Goal: Navigation & Orientation: Find specific page/section

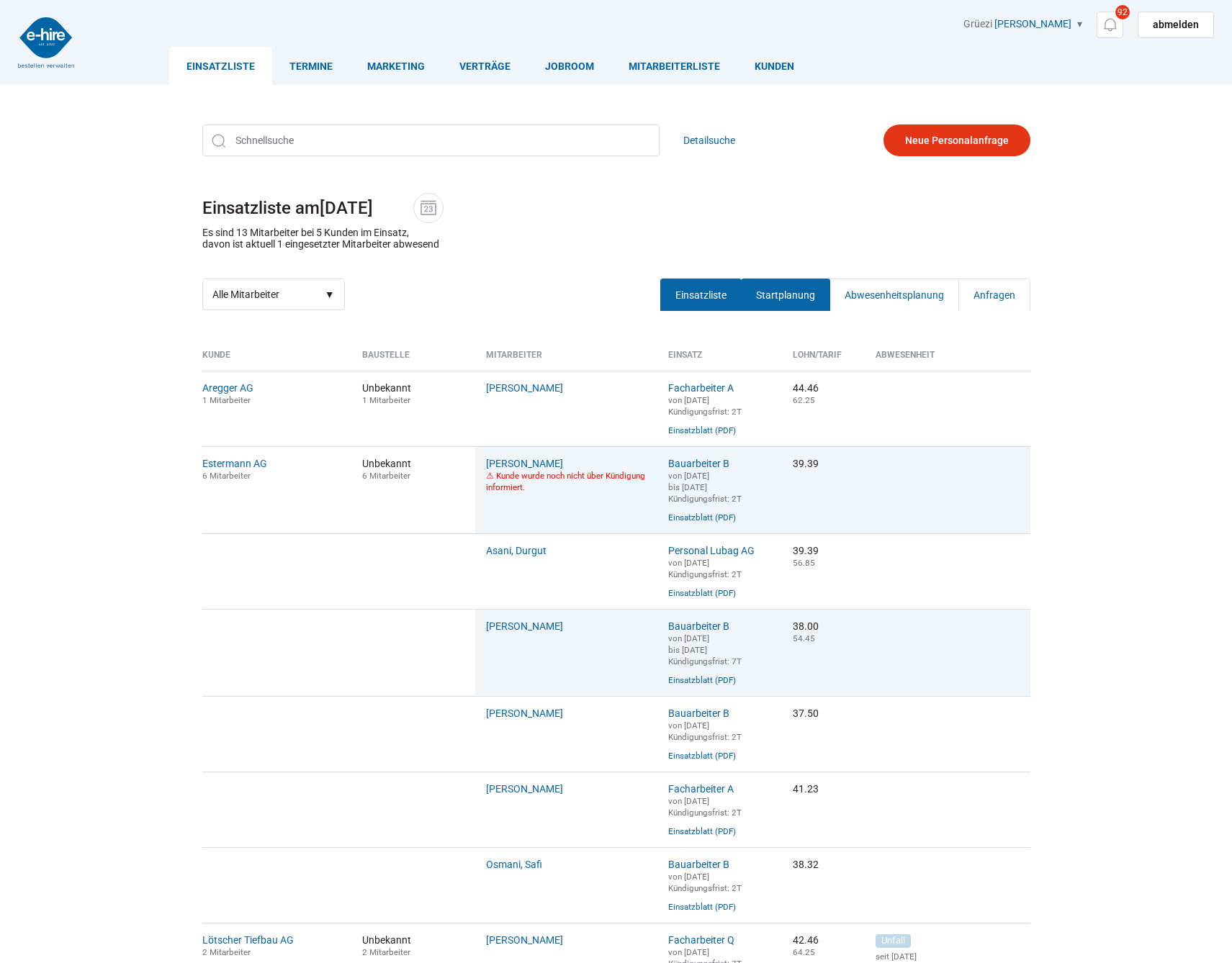
click at [774, 292] on link "Startplanung" at bounding box center [785, 294] width 89 height 32
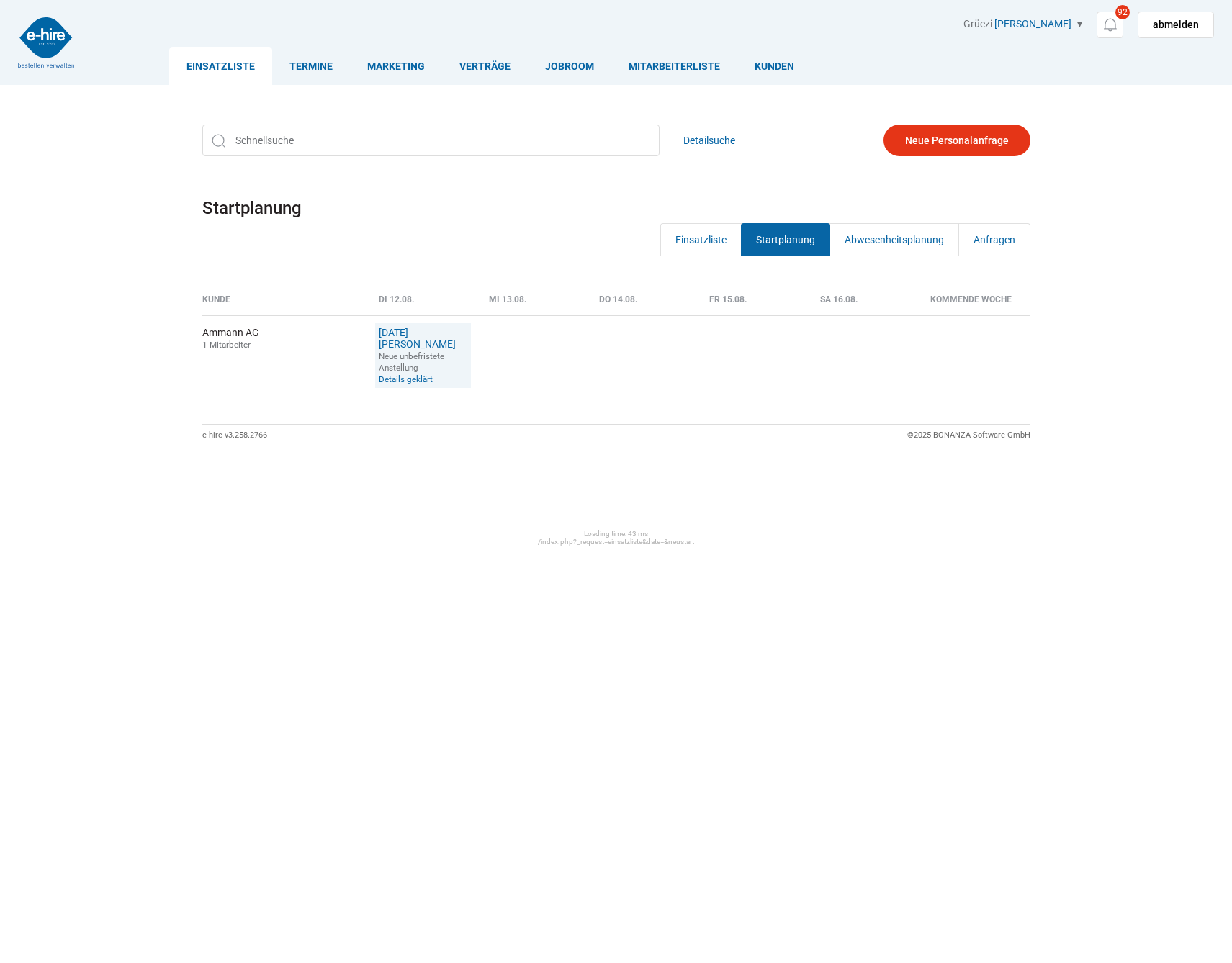
click at [896, 260] on div "Kunde Di 12.08. Mi 13.08. Do 14.08. Fr 15.08. Sa 16.08. Kommende Woche Ammann A…" at bounding box center [616, 358] width 864 height 249
click at [903, 243] on link "Abwesenheitsplanung" at bounding box center [893, 239] width 130 height 32
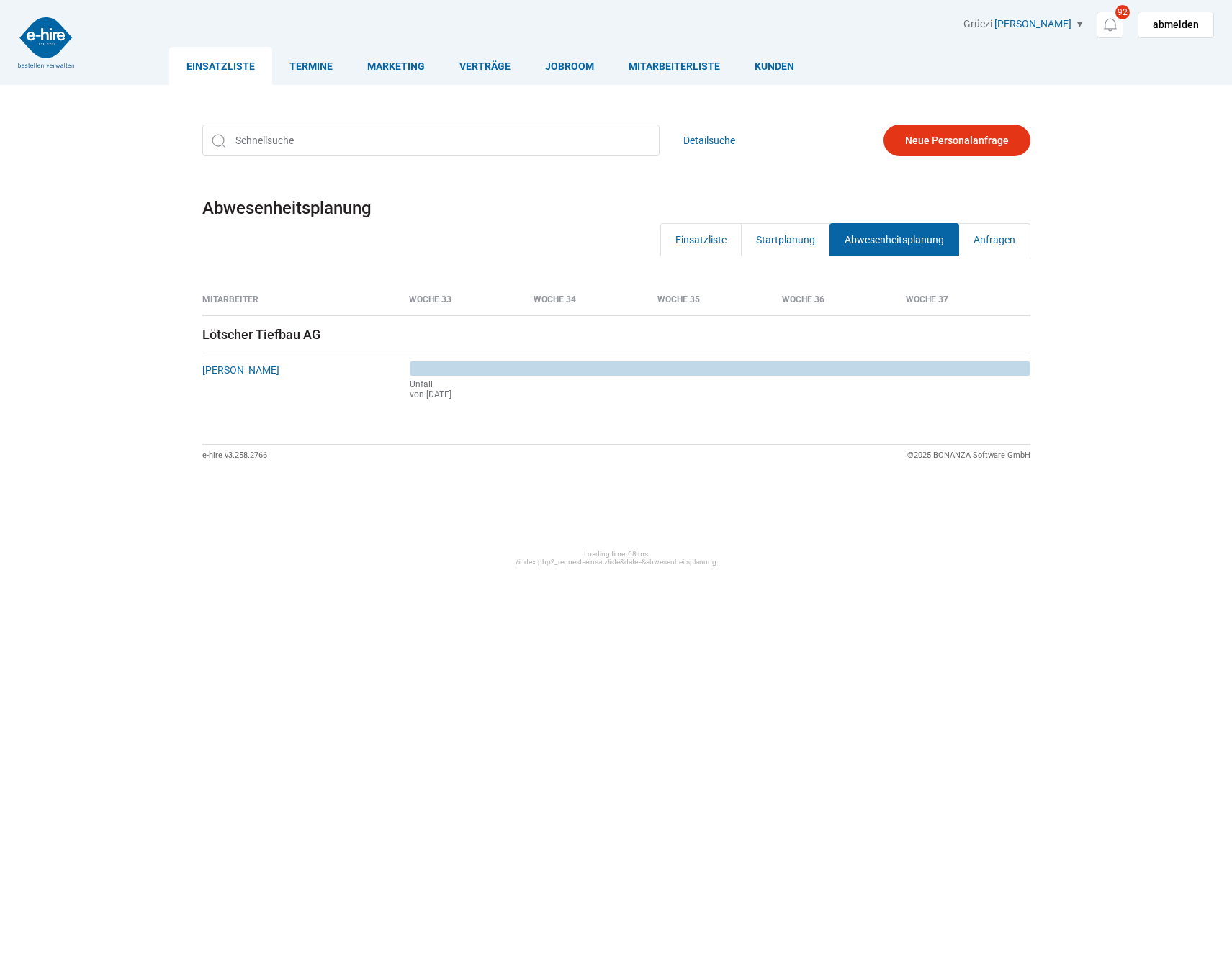
click at [991, 240] on link "Anfragen" at bounding box center [995, 239] width 72 height 32
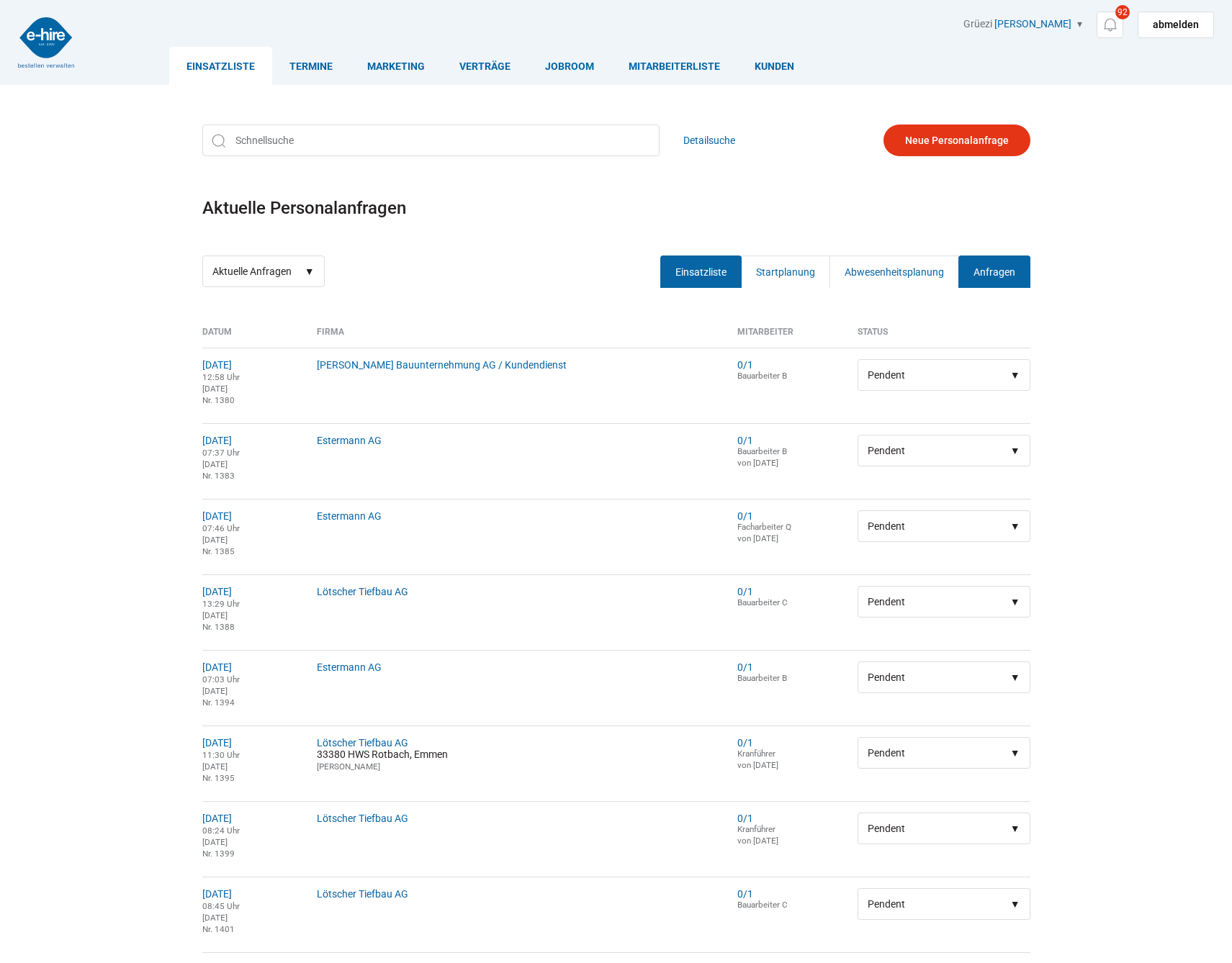
click at [692, 266] on link "Einsatzliste" at bounding box center [701, 271] width 82 height 32
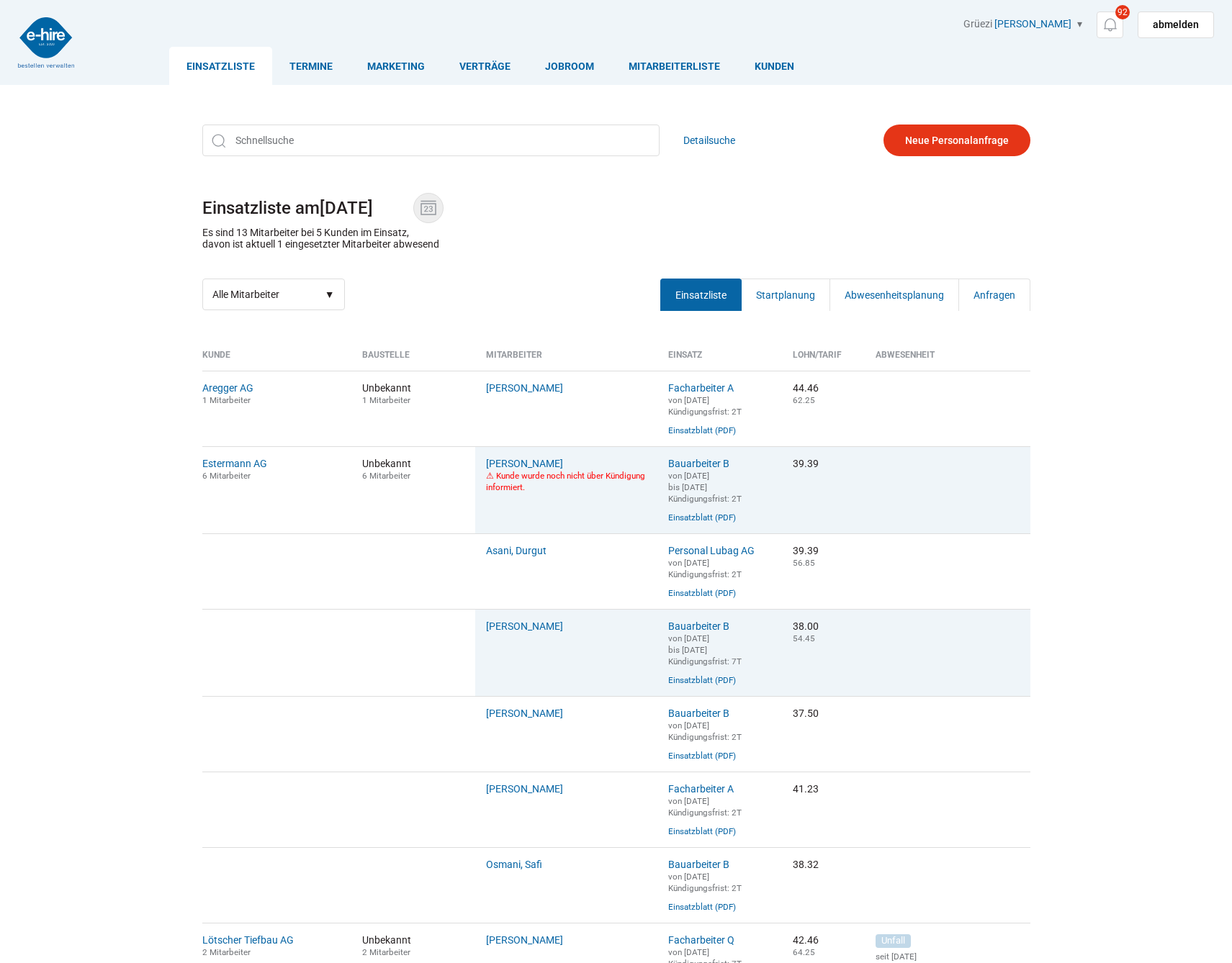
click at [431, 209] on img at bounding box center [428, 207] width 22 height 22
click at [413, 209] on input "[DATE]" at bounding box center [366, 207] width 94 height 20
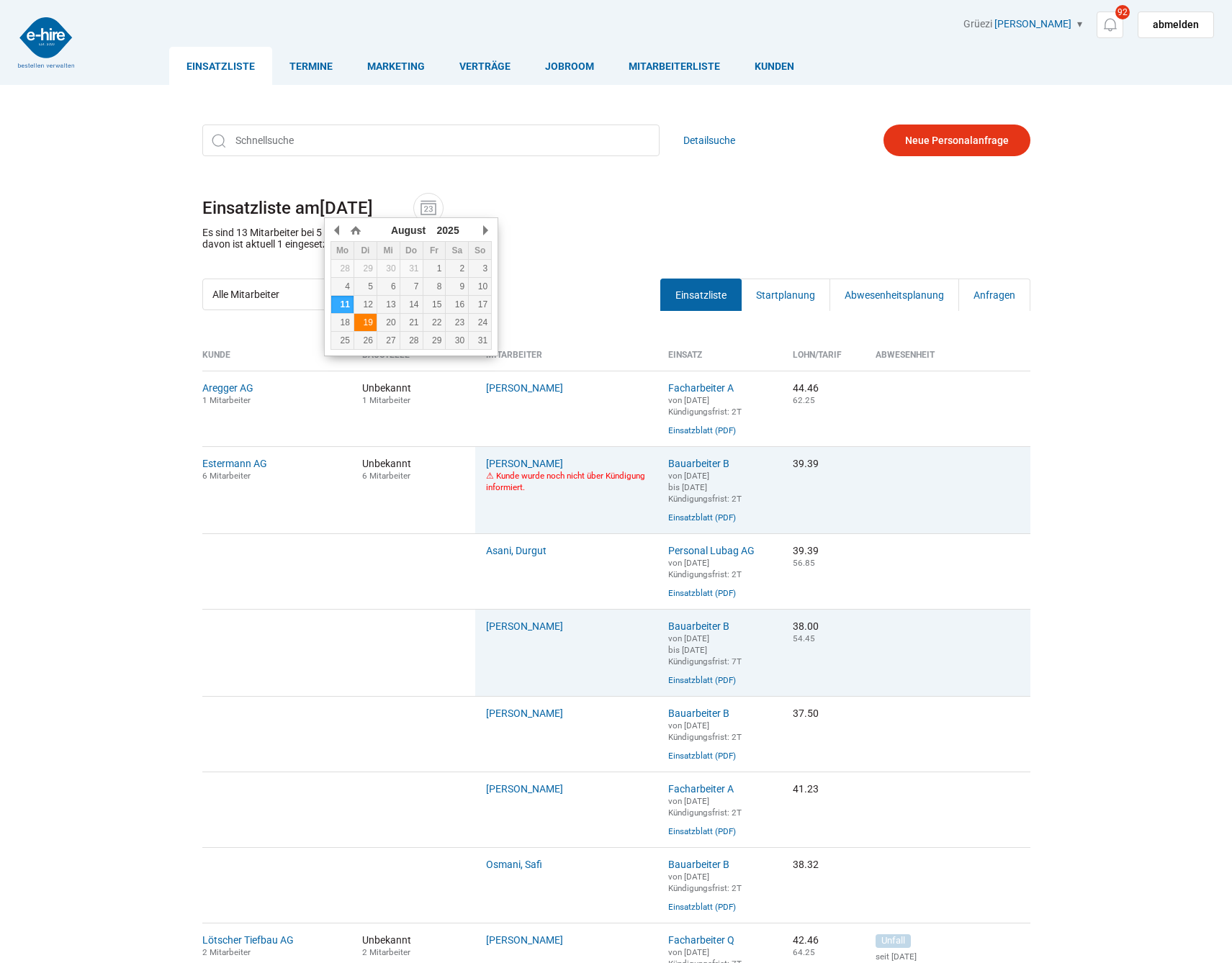
click at [368, 326] on div "19" at bounding box center [365, 322] width 22 height 10
type input "19.08.2025"
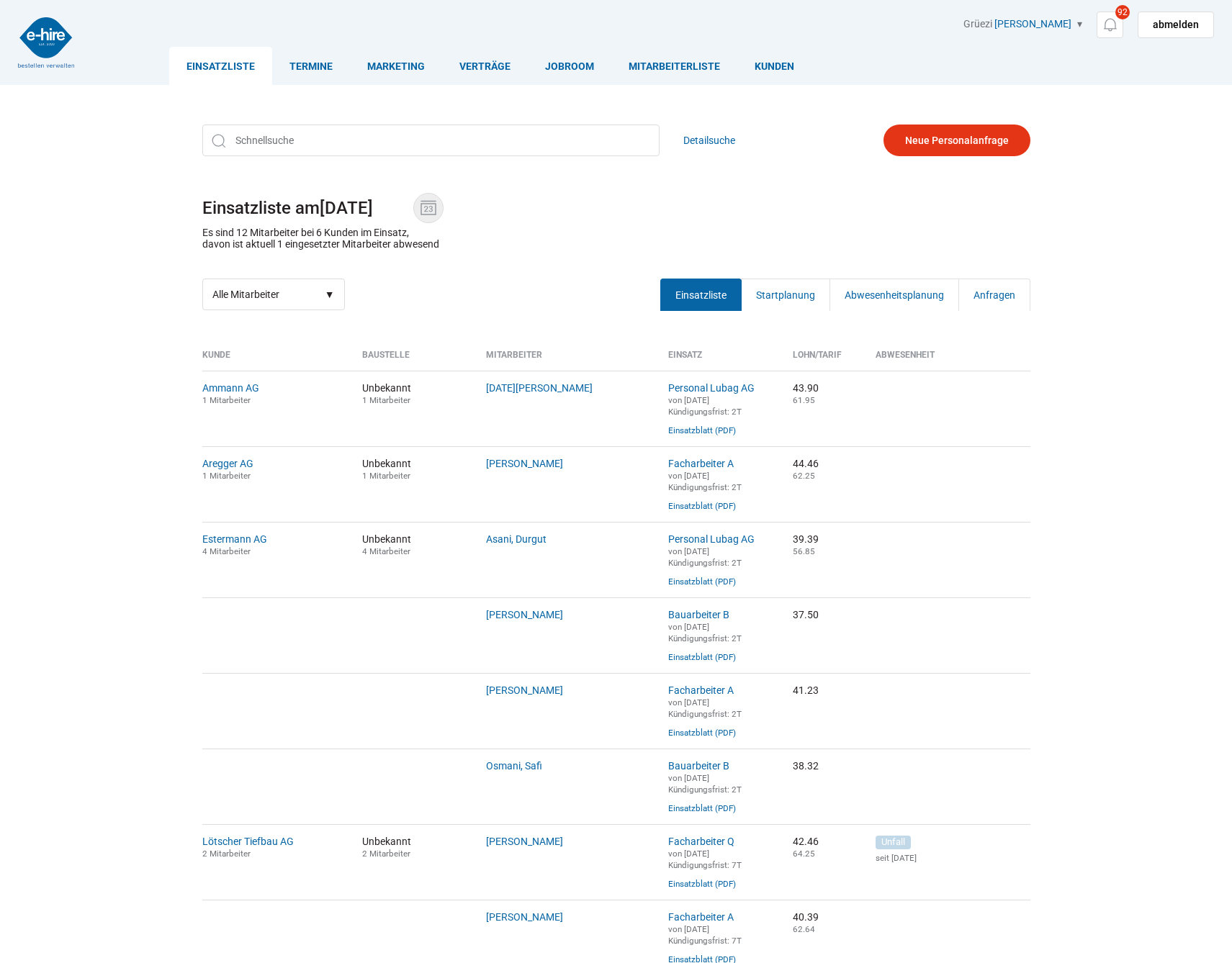
click at [439, 212] on img at bounding box center [428, 207] width 22 height 22
click at [413, 212] on input "19.08.2025" at bounding box center [366, 207] width 94 height 20
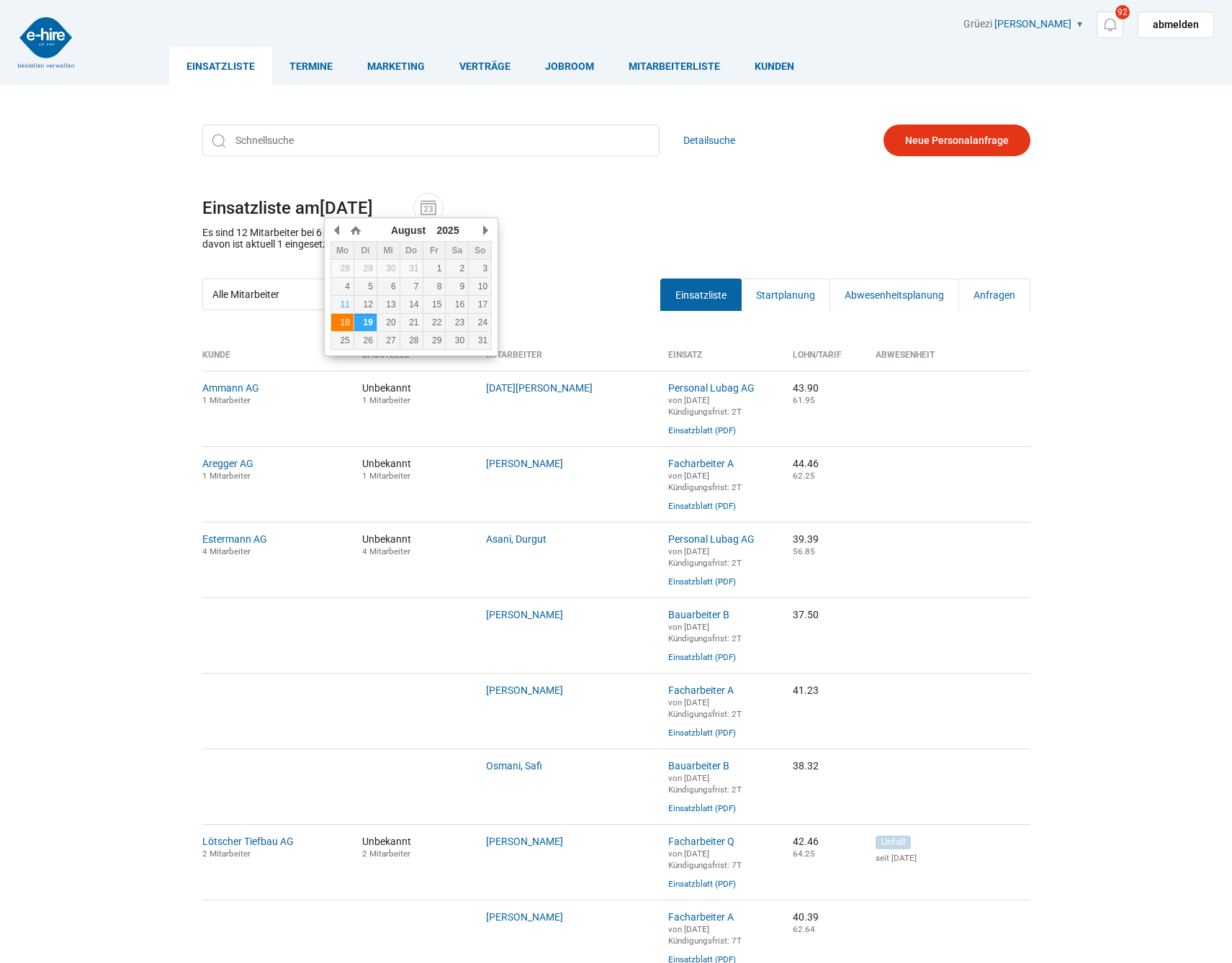
click at [345, 315] on td "18" at bounding box center [342, 323] width 23 height 18
type input "18.08.2025"
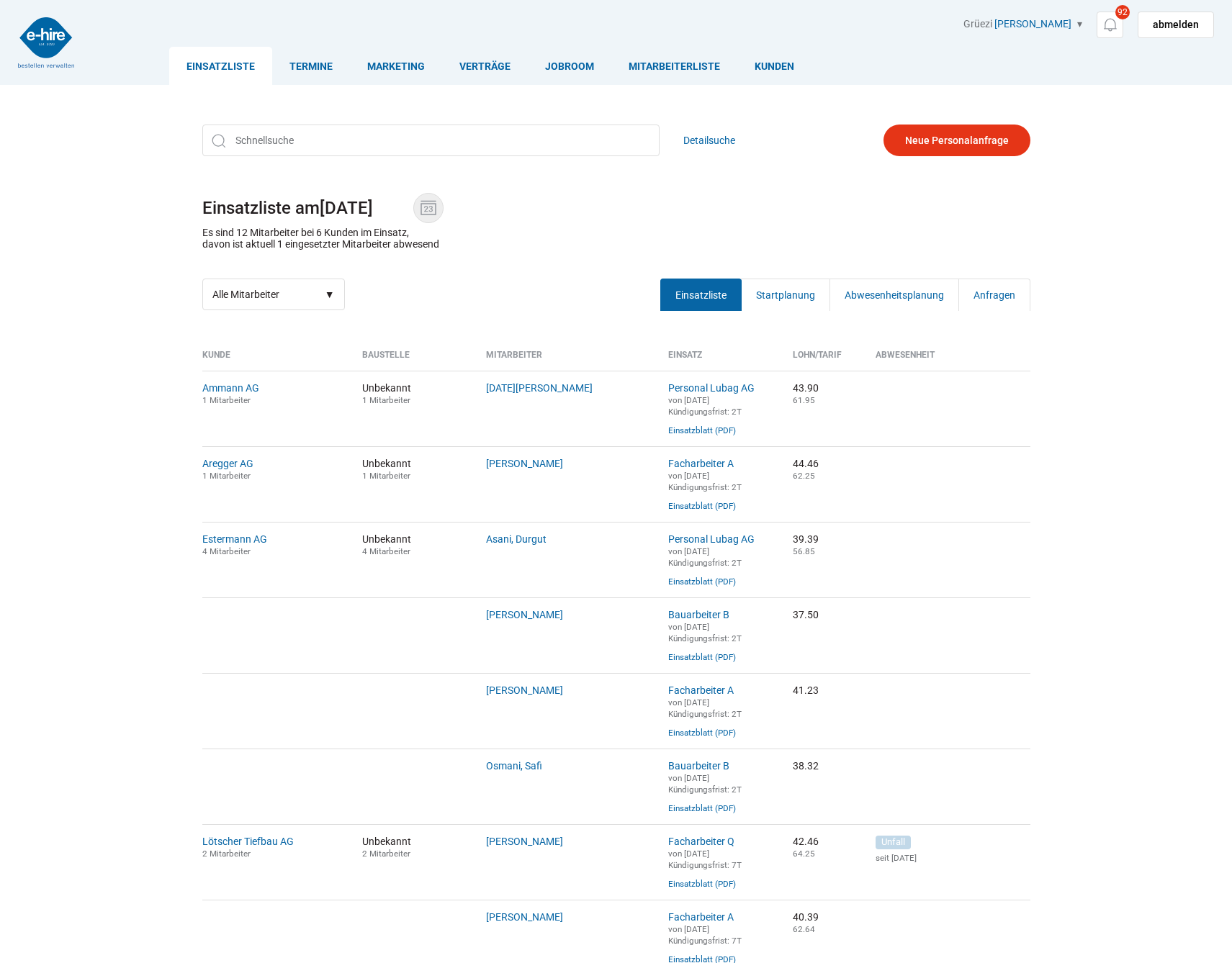
click at [425, 206] on img at bounding box center [428, 207] width 22 height 22
click at [413, 206] on input "18.08.2025" at bounding box center [366, 207] width 94 height 20
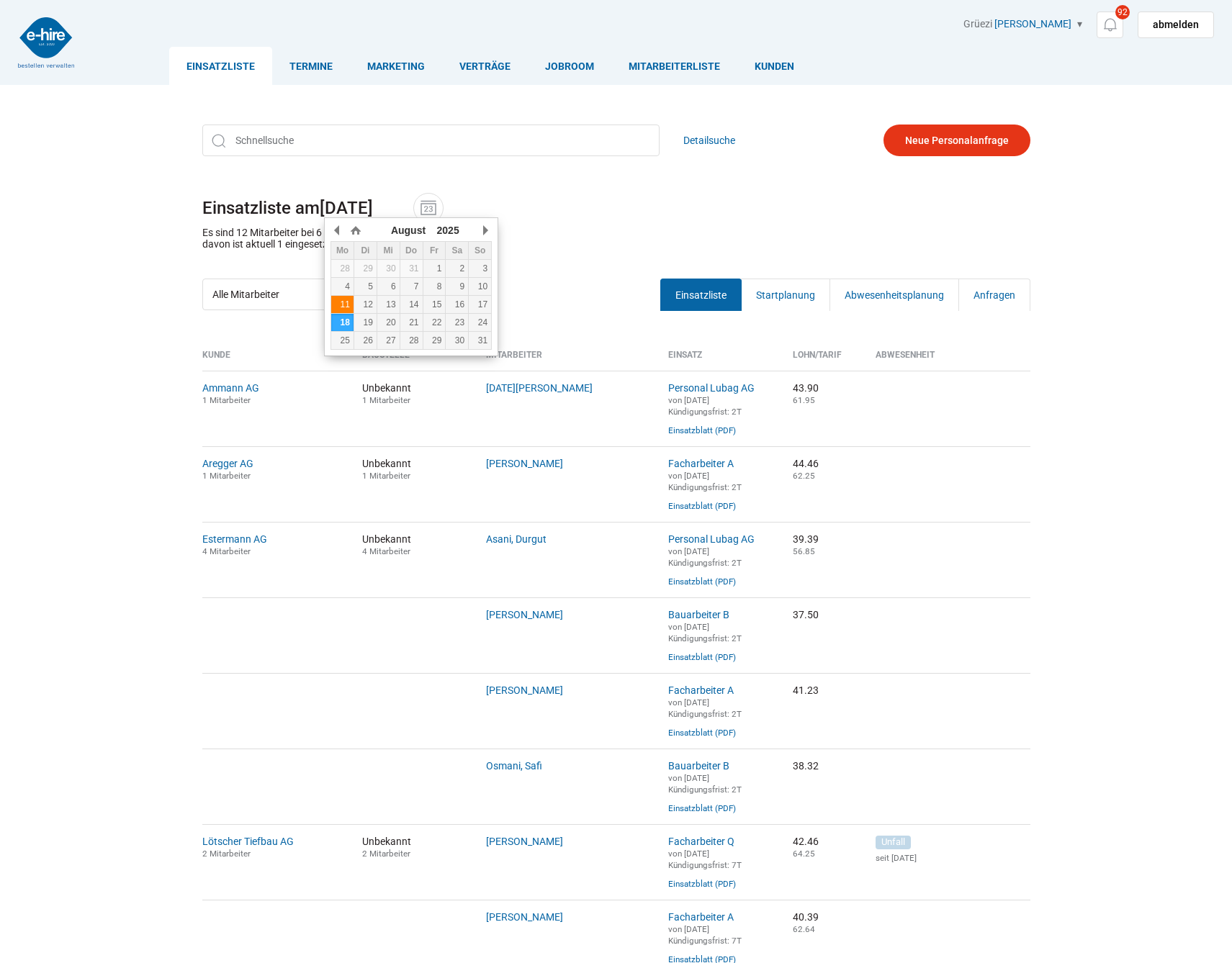
click at [348, 309] on div "11" at bounding box center [342, 304] width 22 height 10
type input "[DATE]"
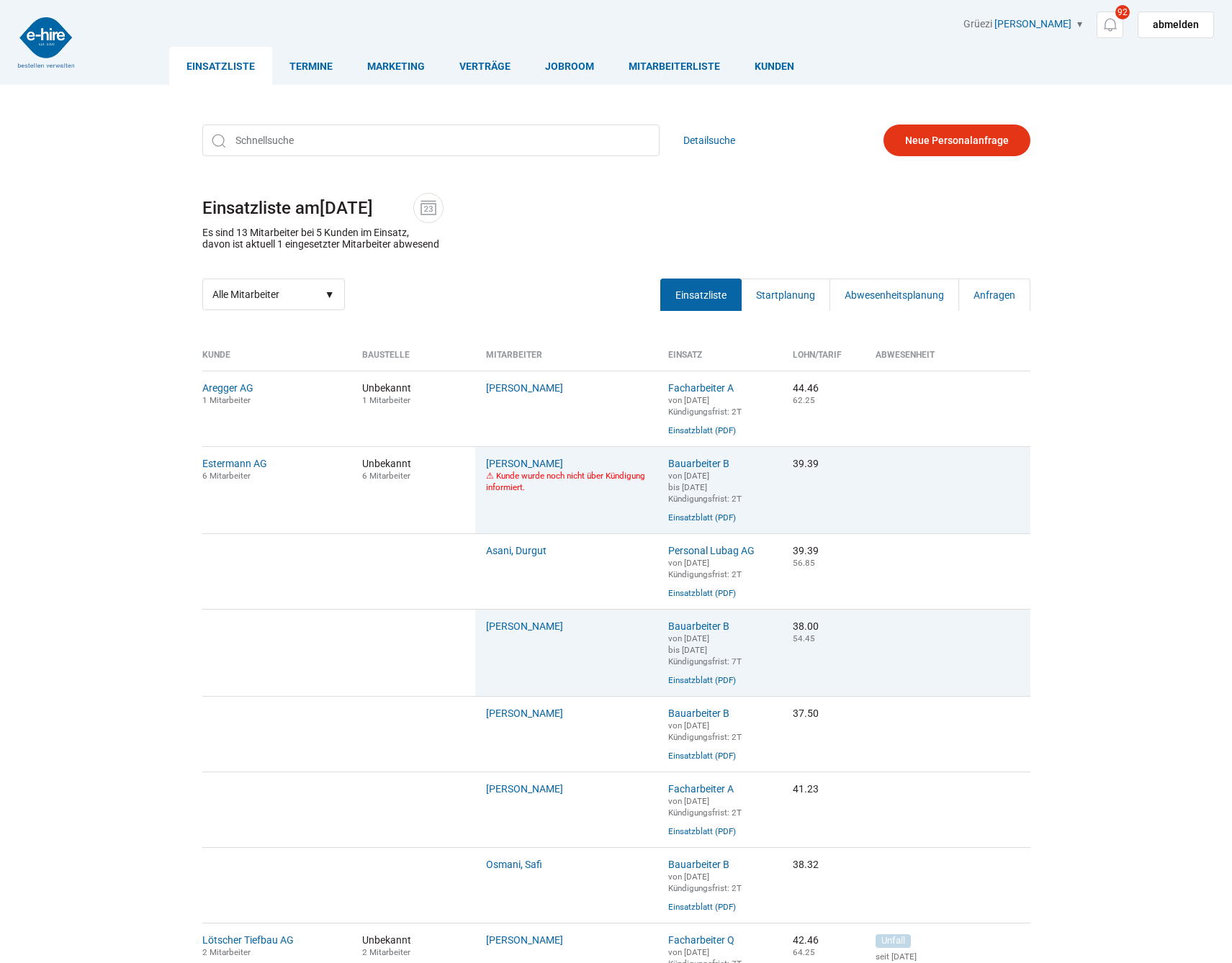
click at [504, 231] on div "Detailsuche Einsatzliste am [DATE] Es sind 13 Mitarbeiter bei 5 Kunden im Einsa…" at bounding box center [616, 217] width 864 height 207
click at [666, 65] on link "Mitarbeiterliste" at bounding box center [674, 65] width 126 height 38
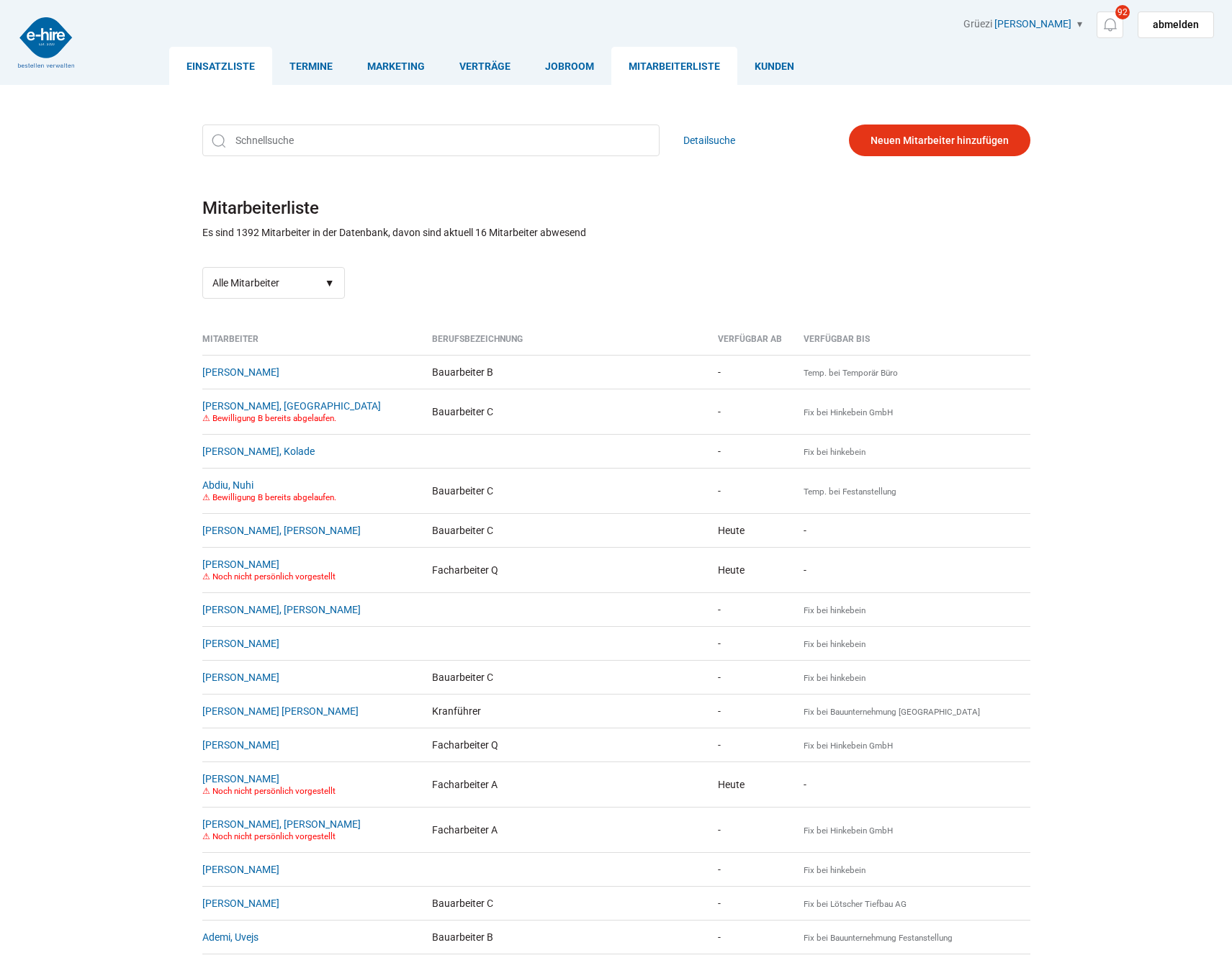
click at [224, 68] on link "Einsatzliste" at bounding box center [220, 65] width 103 height 38
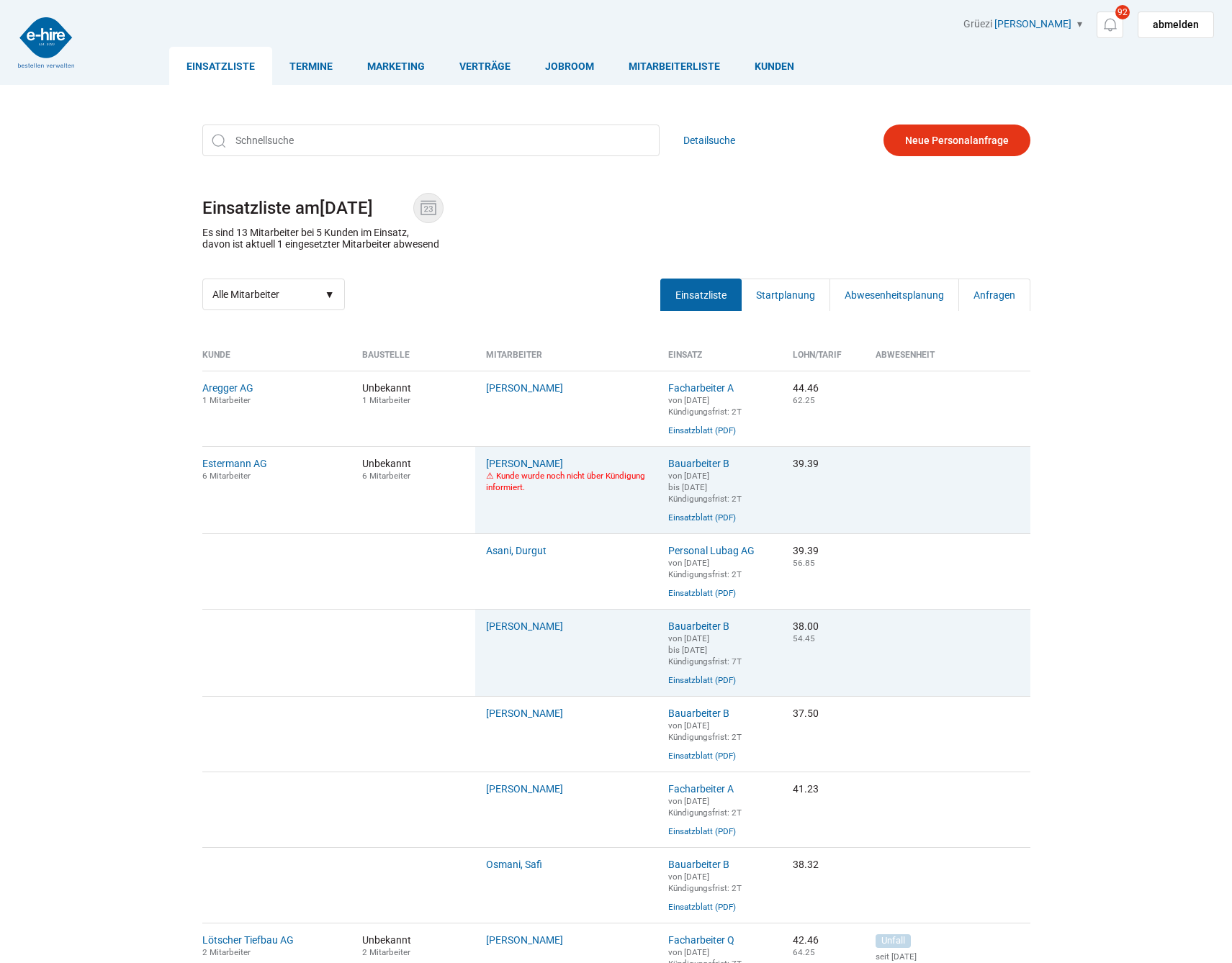
click at [435, 207] on img at bounding box center [428, 207] width 22 height 22
click at [413, 207] on input "11.08.2025" at bounding box center [366, 207] width 94 height 20
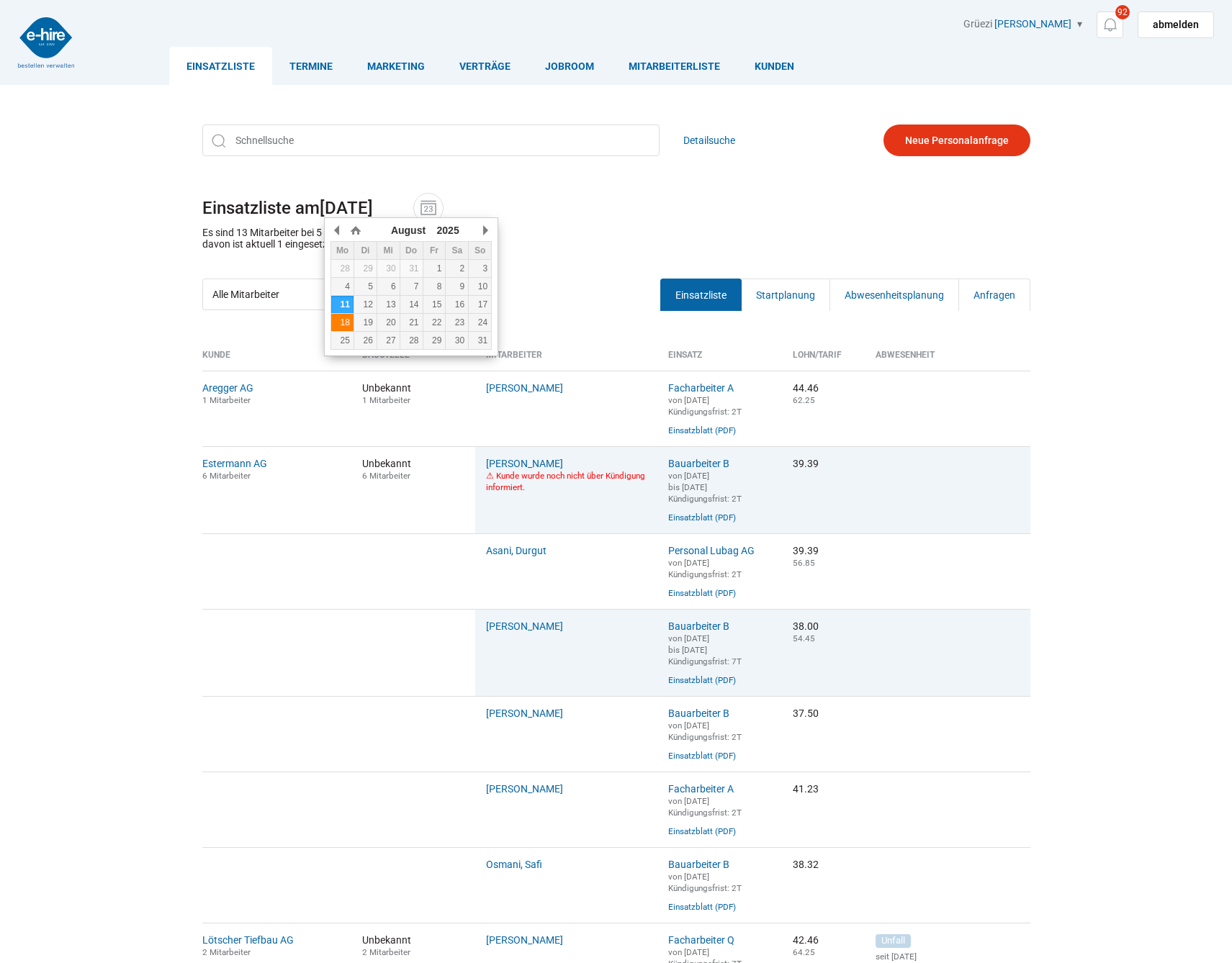
click at [346, 325] on div "18" at bounding box center [342, 322] width 22 height 10
type input "18.08.2025"
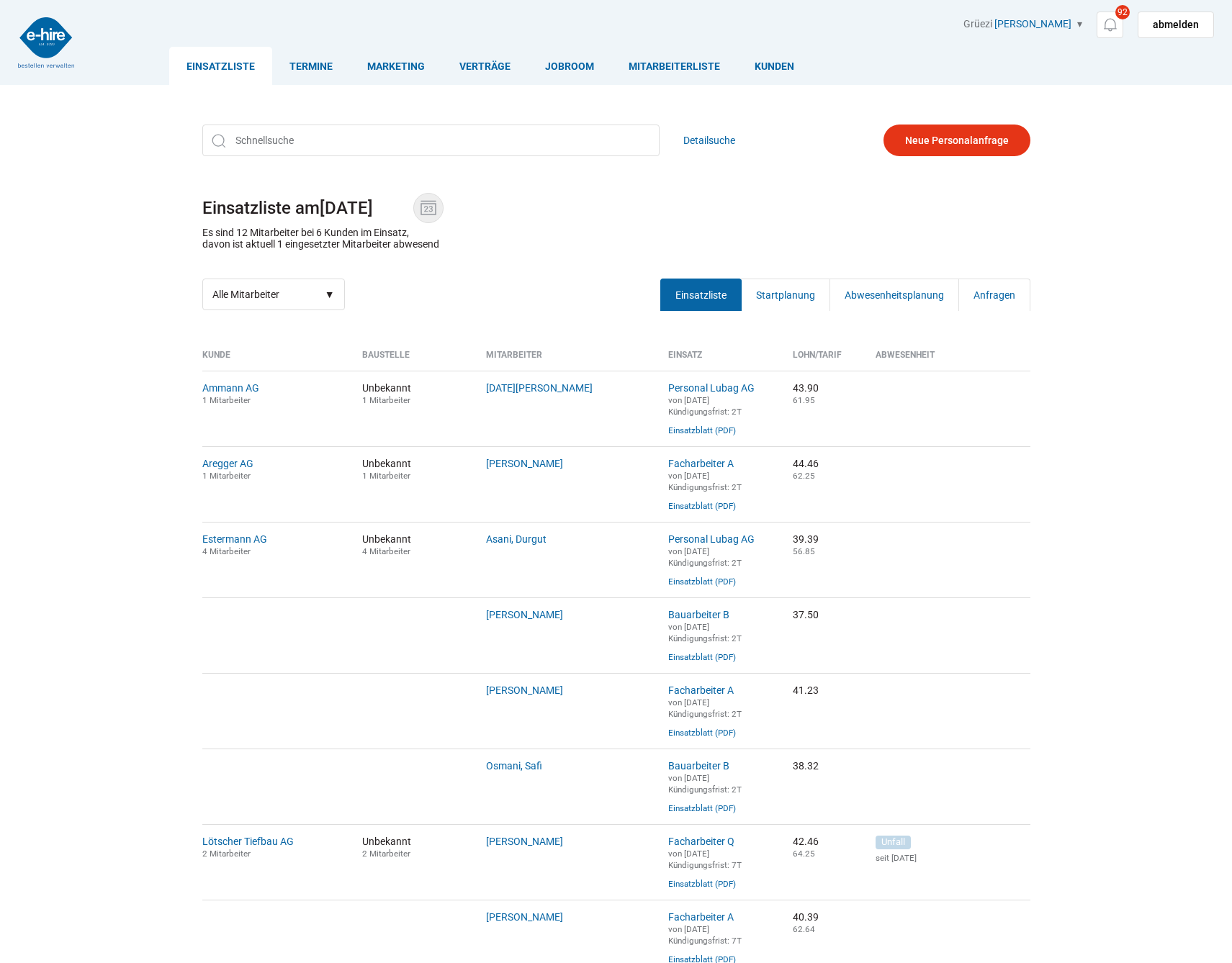
click at [425, 209] on img at bounding box center [428, 207] width 22 height 22
click at [413, 209] on input "18.08.2025" at bounding box center [366, 207] width 94 height 20
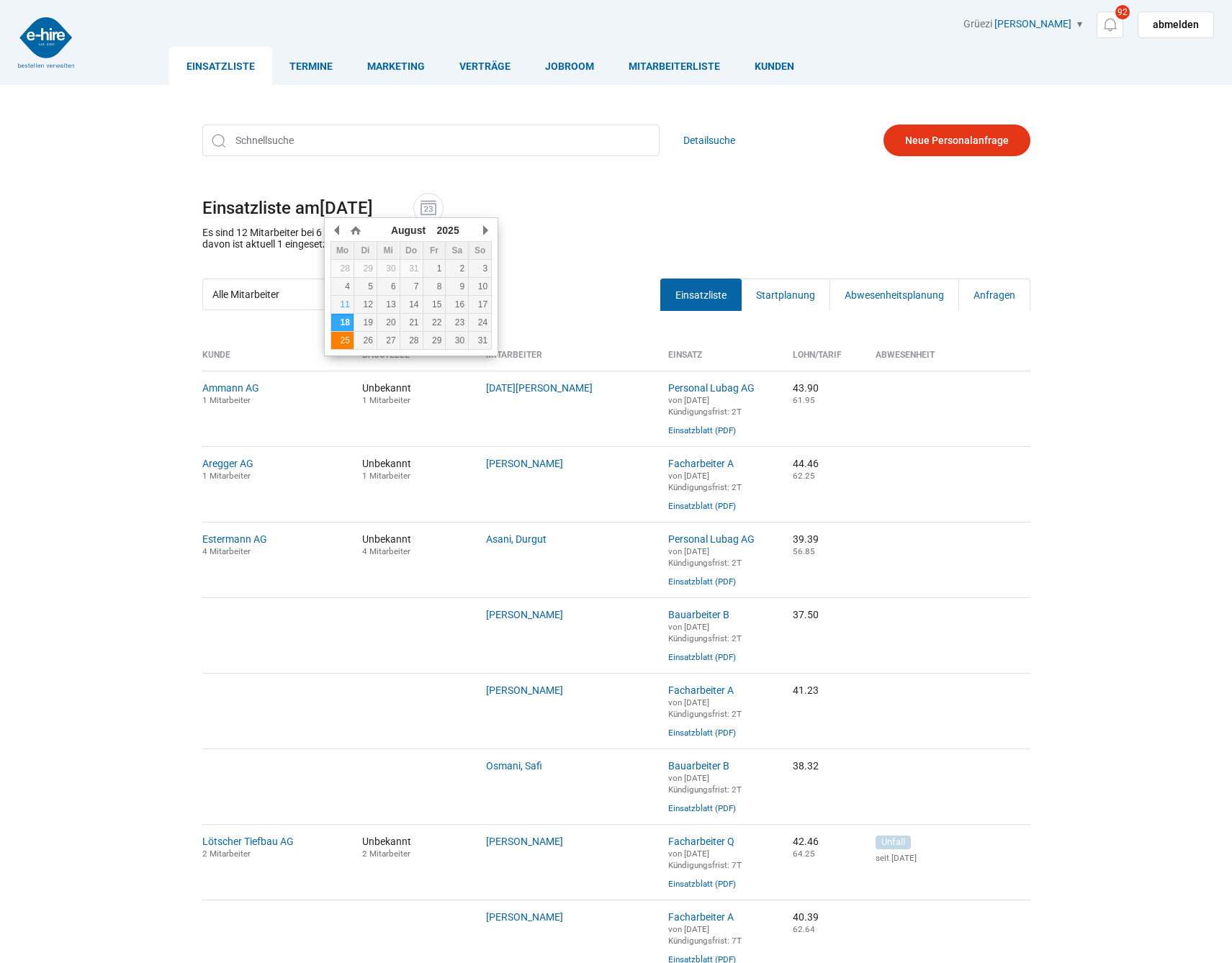
click at [348, 345] on div "25" at bounding box center [342, 340] width 22 height 10
type input "[DATE]"
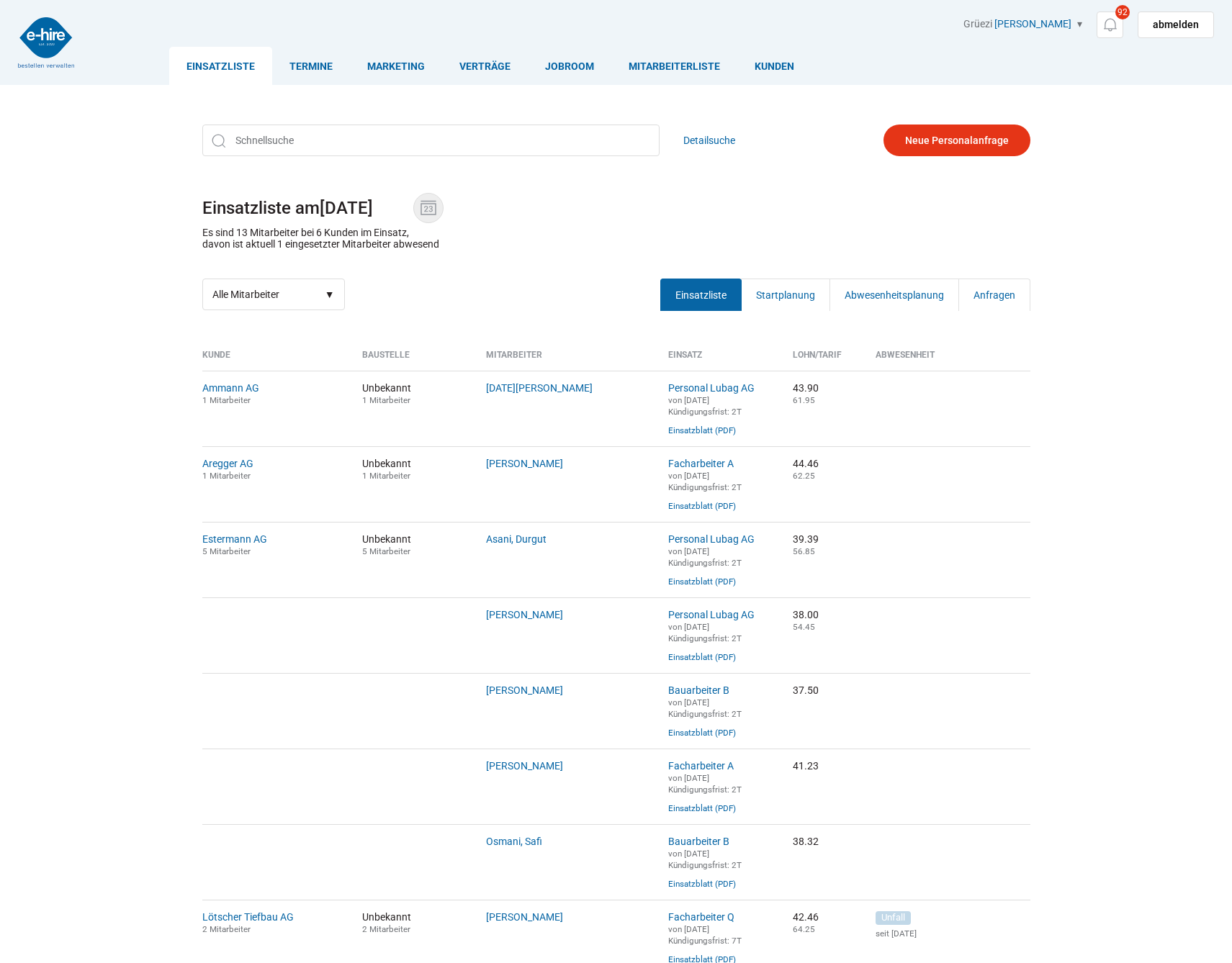
click at [429, 213] on img at bounding box center [428, 207] width 22 height 22
click at [413, 213] on input "[DATE]" at bounding box center [366, 207] width 94 height 20
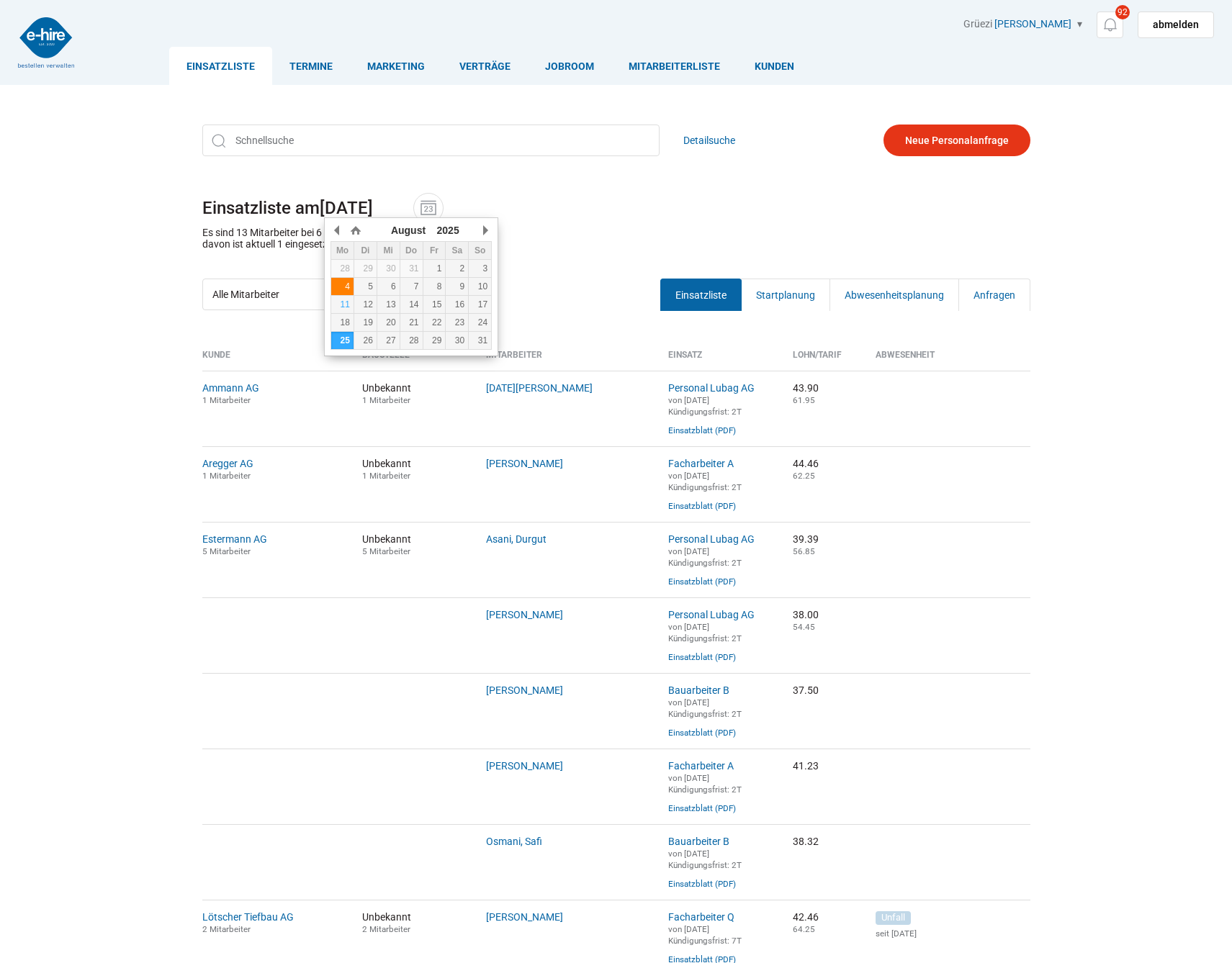
click at [345, 293] on td "4" at bounding box center [342, 287] width 23 height 18
type input "[DATE]"
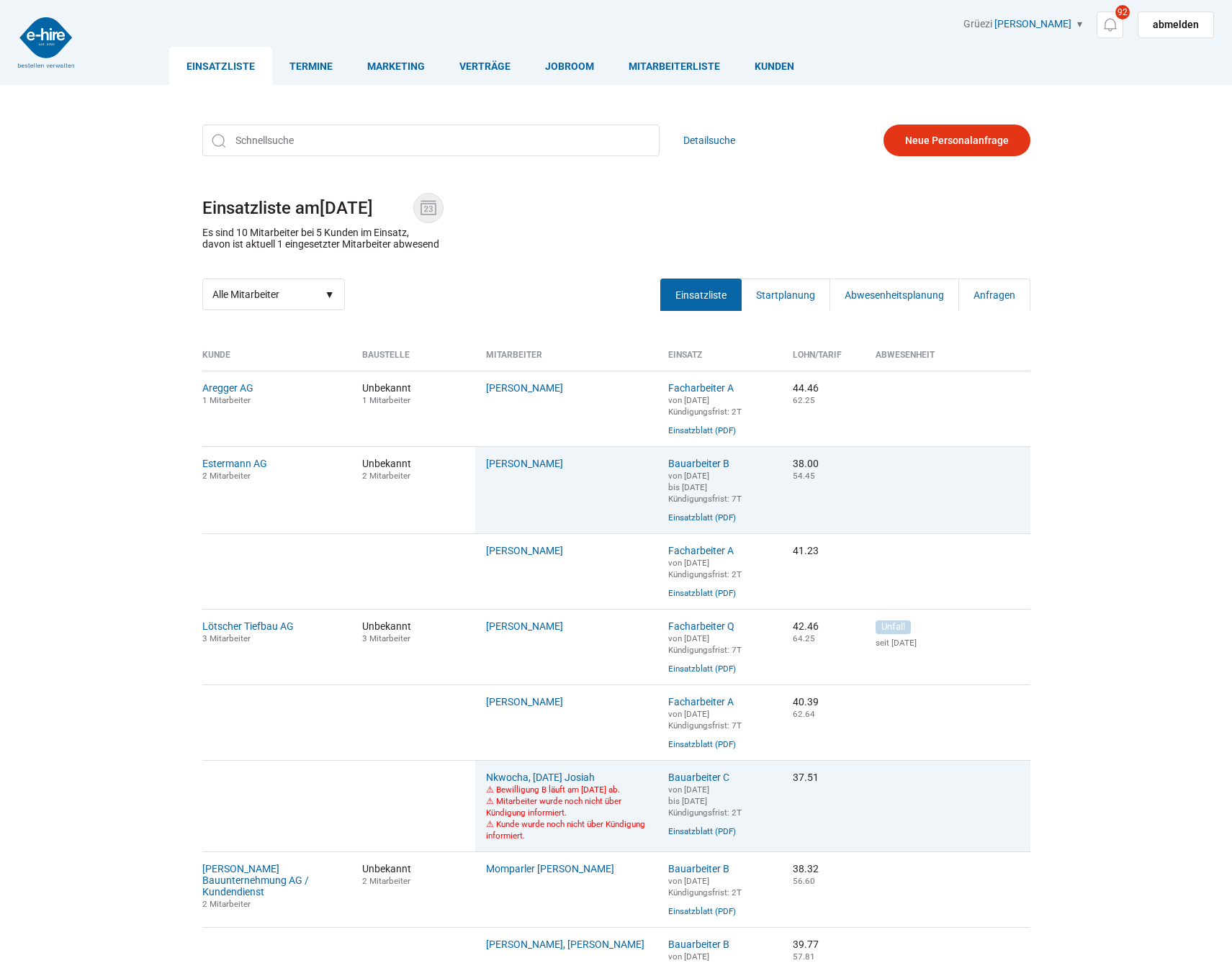
click at [437, 204] on img at bounding box center [428, 207] width 22 height 22
click at [413, 204] on input "04.08.2025" at bounding box center [366, 207] width 94 height 20
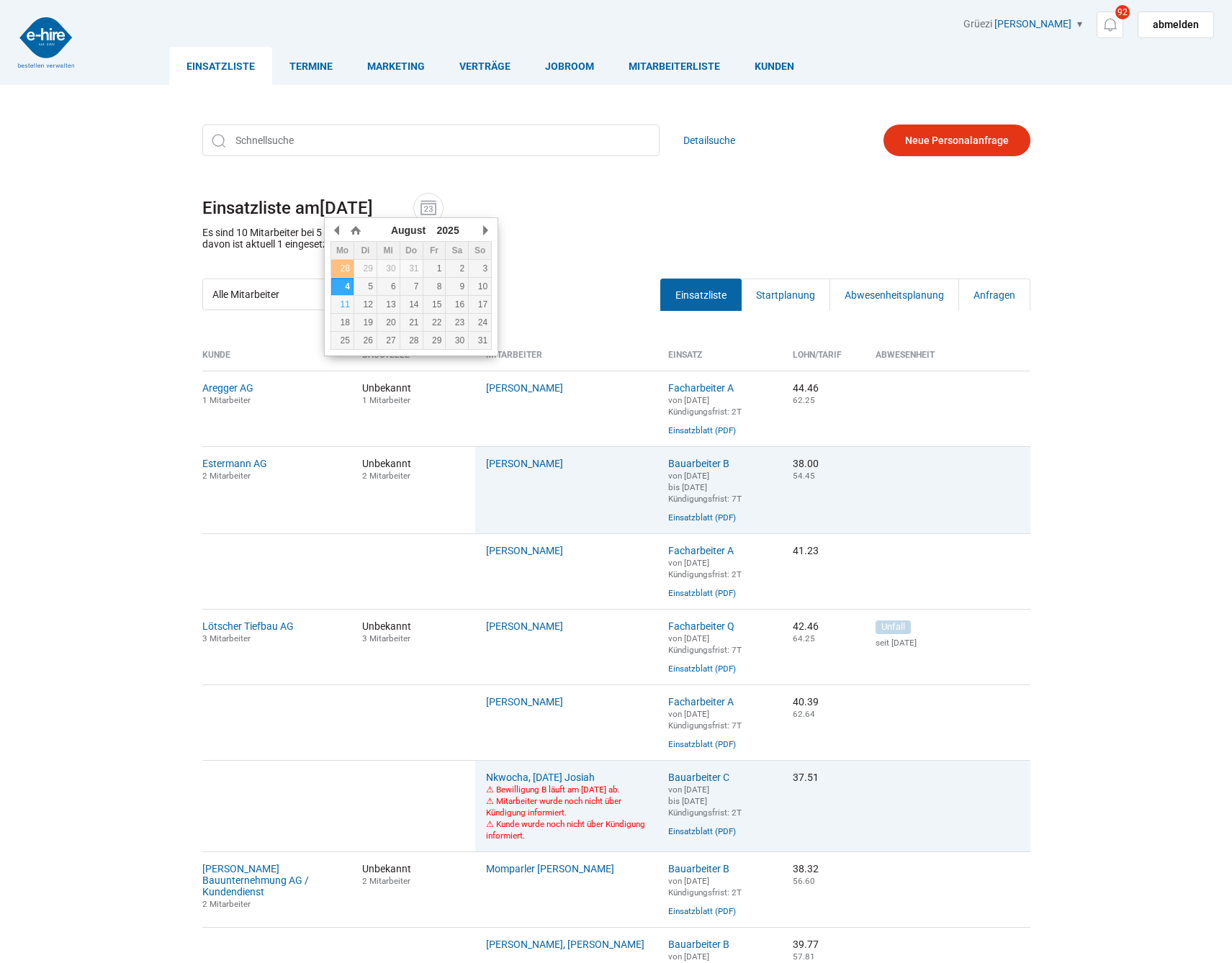
click at [351, 267] on div "28" at bounding box center [342, 268] width 22 height 10
type input "28.07.2025"
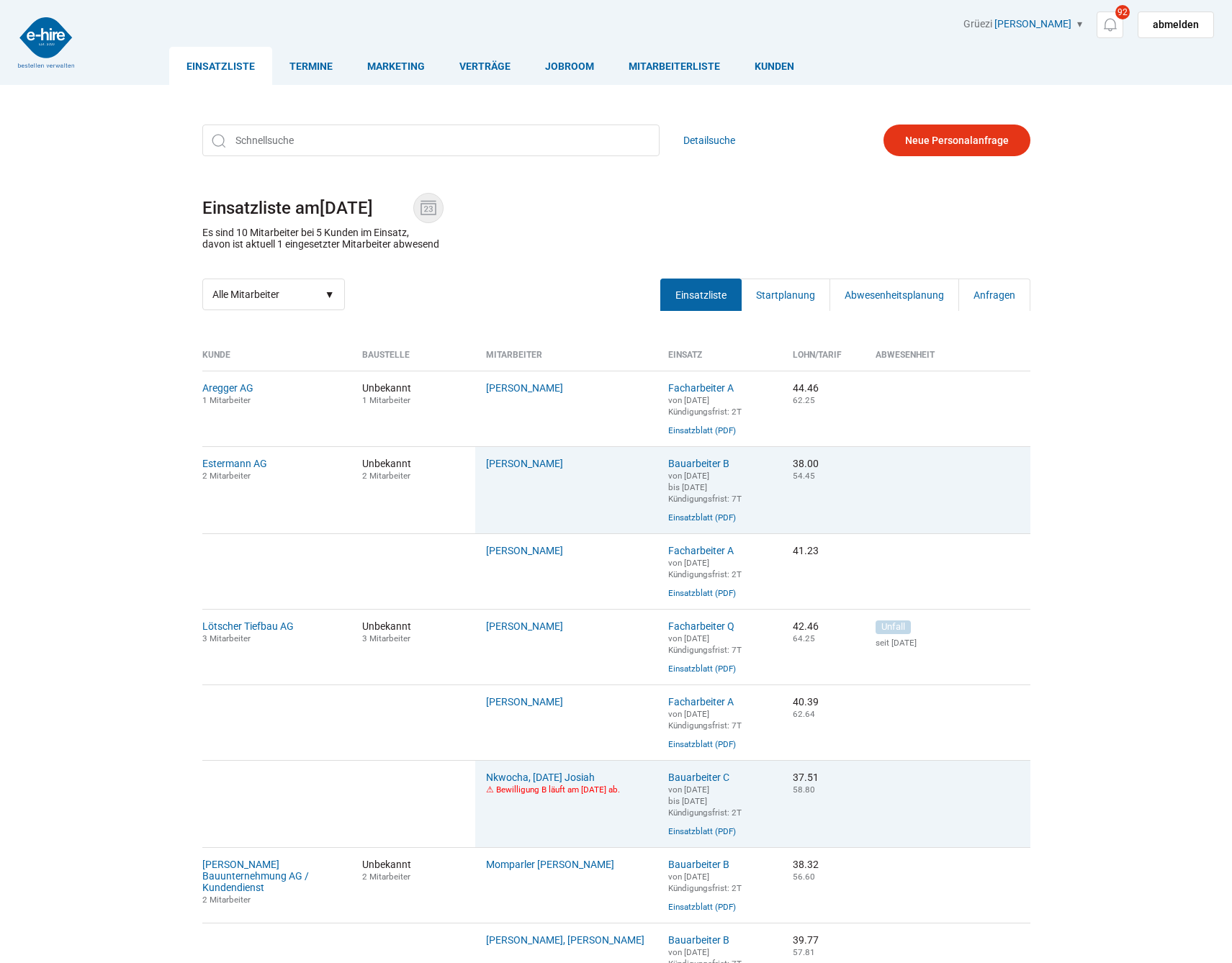
click at [434, 213] on img at bounding box center [428, 207] width 22 height 22
click at [413, 213] on input "28.07.2025" at bounding box center [366, 207] width 94 height 20
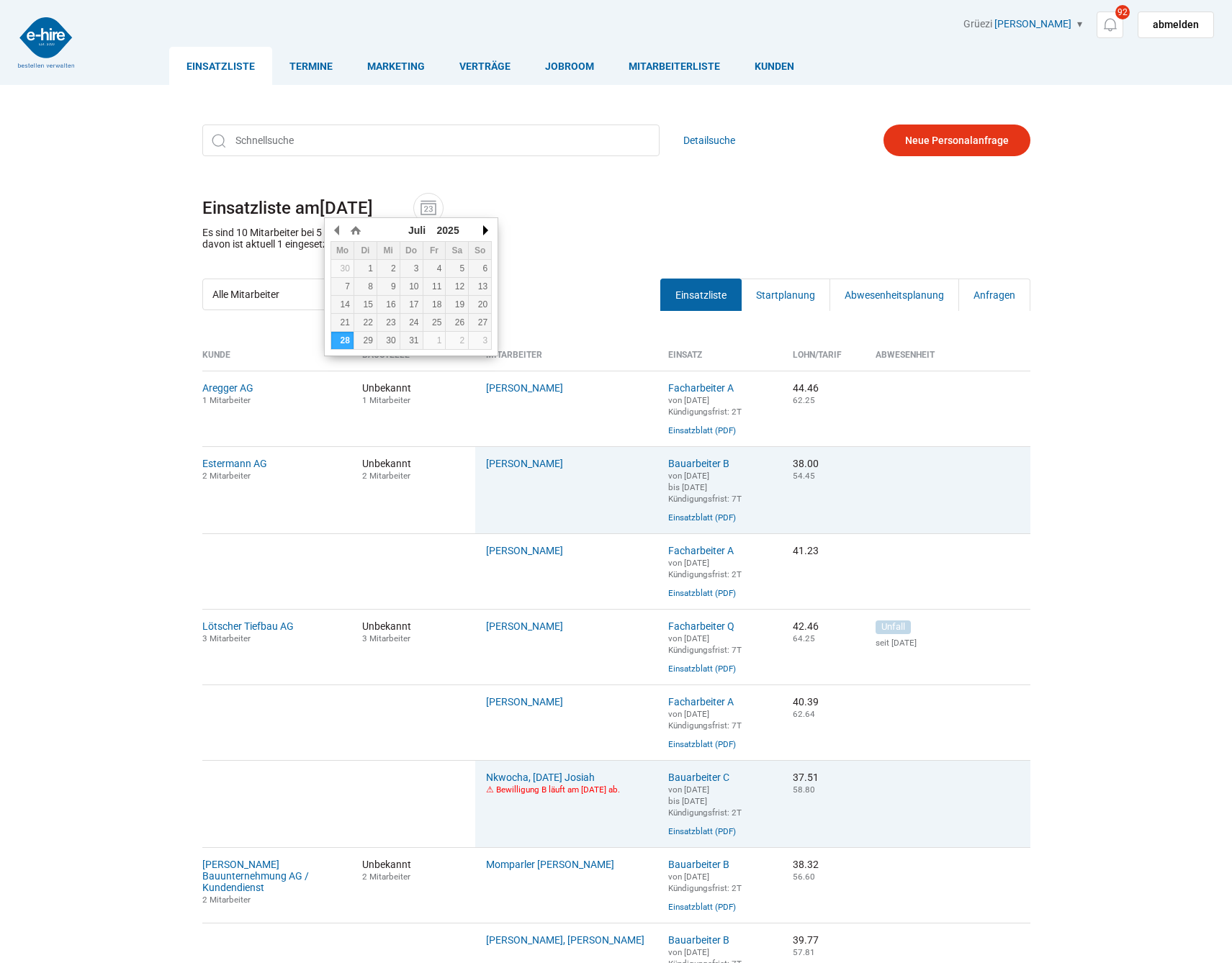
click at [485, 230] on button "button" at bounding box center [484, 230] width 14 height 22
click at [479, 233] on button "button" at bounding box center [484, 230] width 14 height 22
click at [348, 335] on div "29" at bounding box center [342, 340] width 22 height 10
type input "29.09.2025"
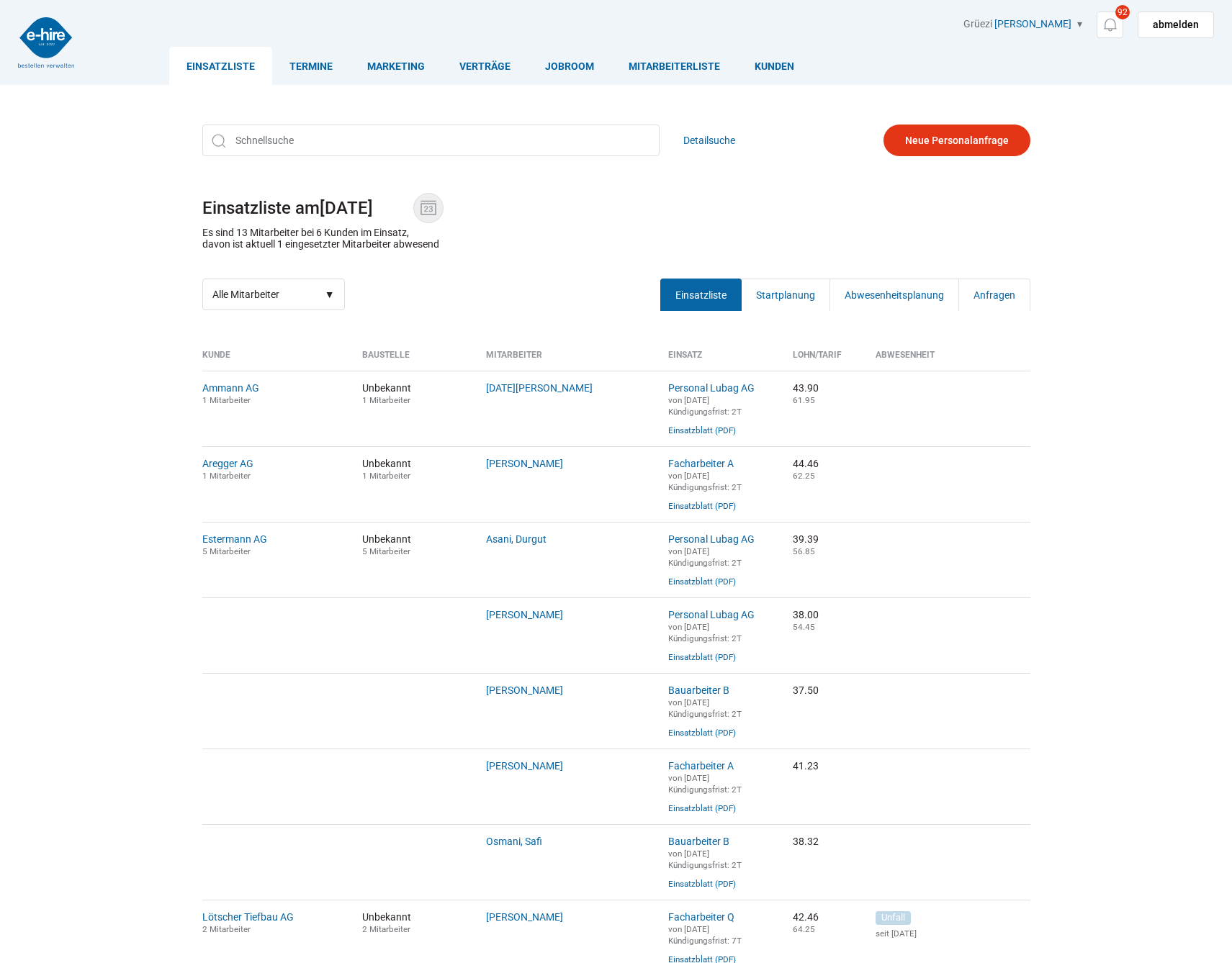
click at [433, 213] on img at bounding box center [428, 207] width 22 height 22
click at [413, 213] on input "29.09.2025" at bounding box center [366, 207] width 94 height 20
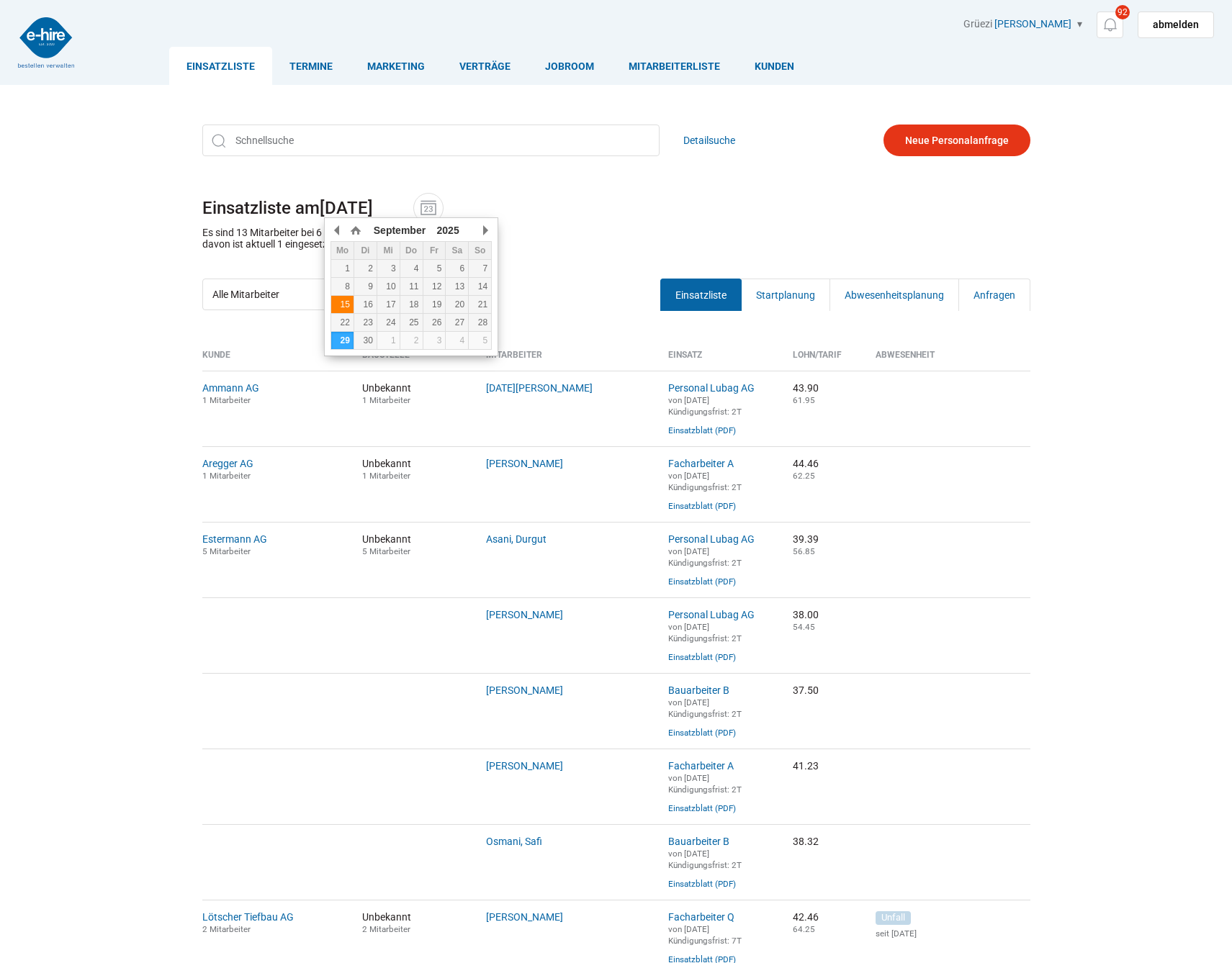
click at [351, 308] on div "15" at bounding box center [342, 304] width 22 height 10
type input "15.09.2025"
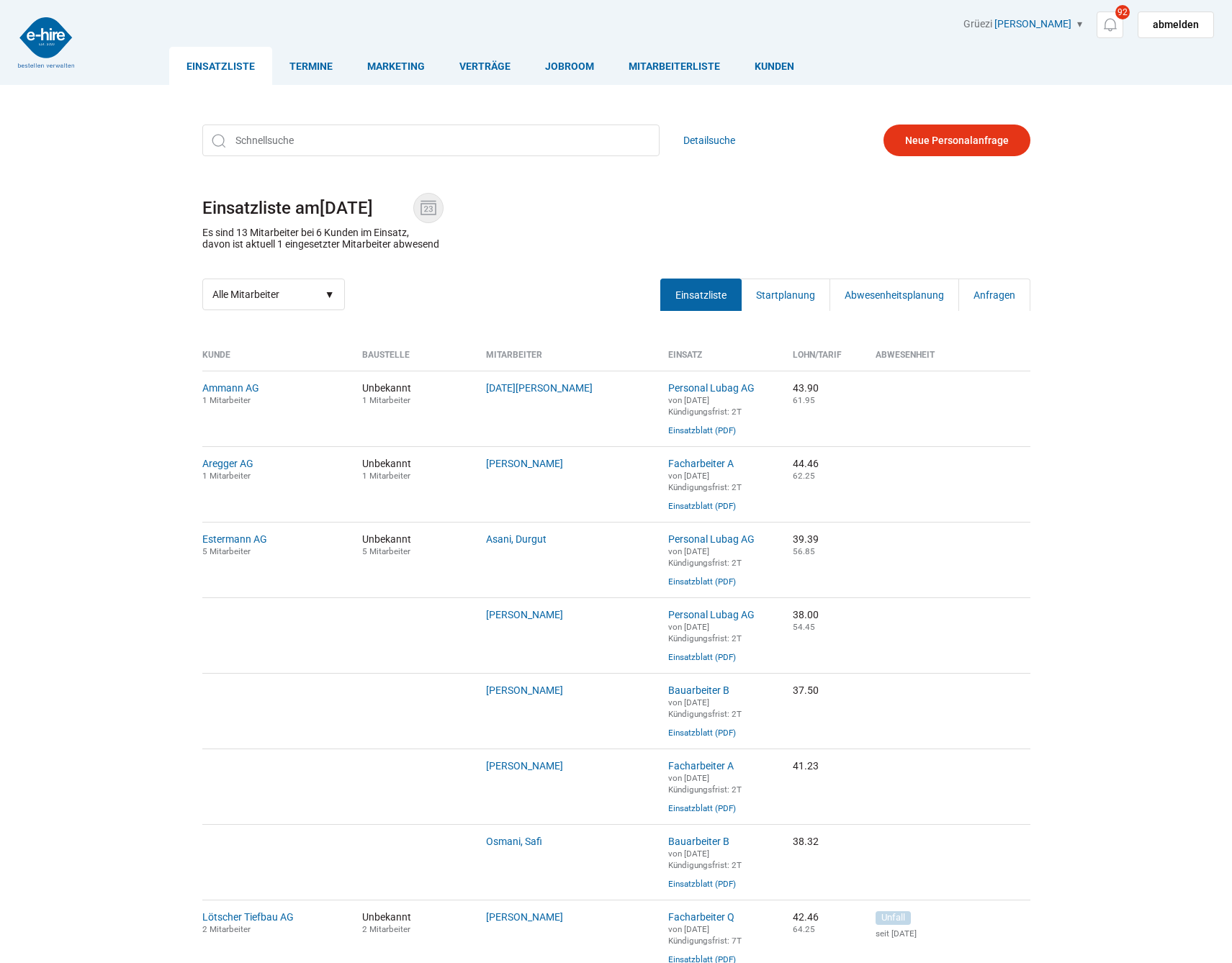
click at [439, 210] on img at bounding box center [428, 207] width 22 height 22
click at [413, 210] on input "[DATE]" at bounding box center [366, 207] width 94 height 20
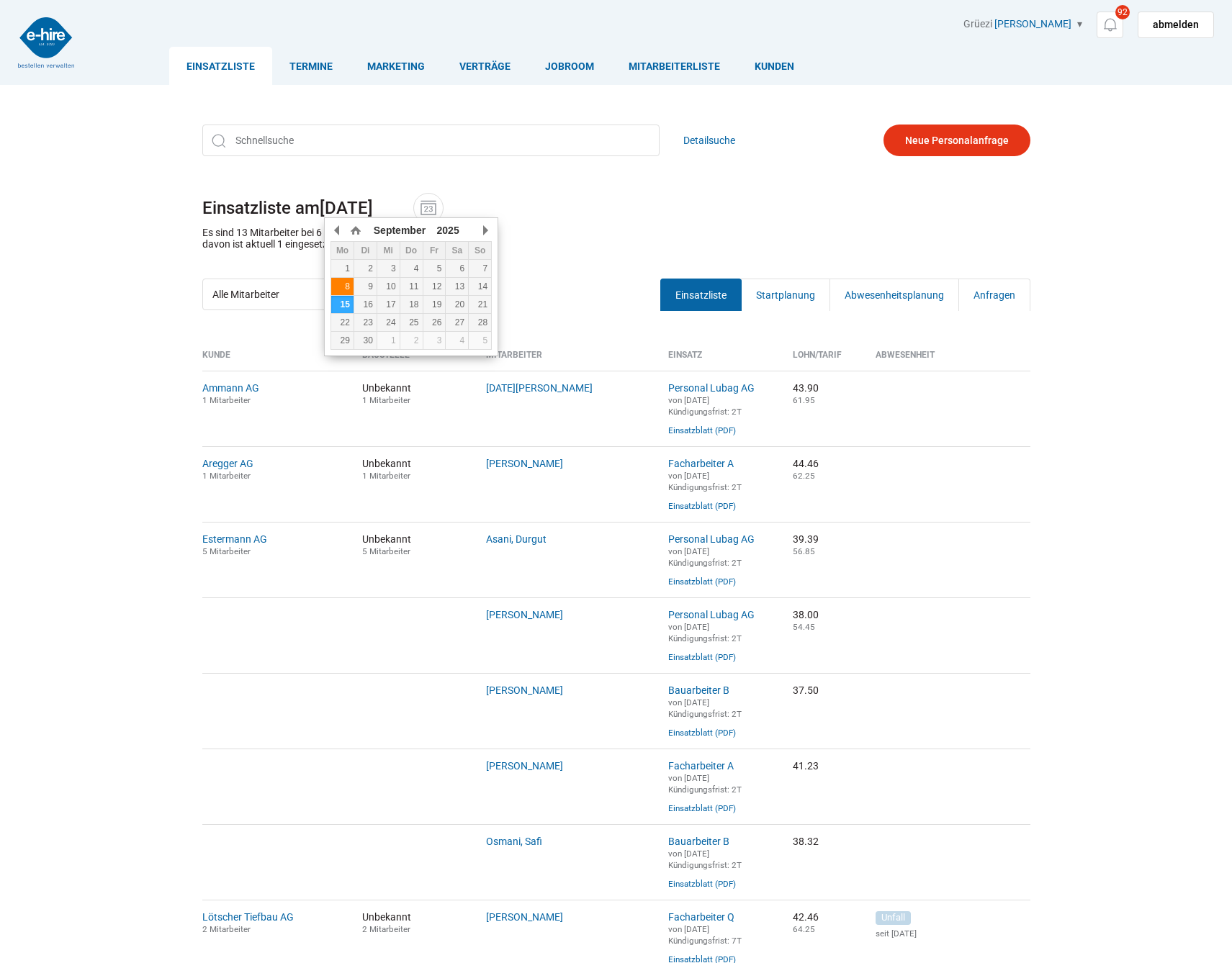
click at [337, 283] on div "8" at bounding box center [342, 286] width 22 height 10
type input "[DATE]"
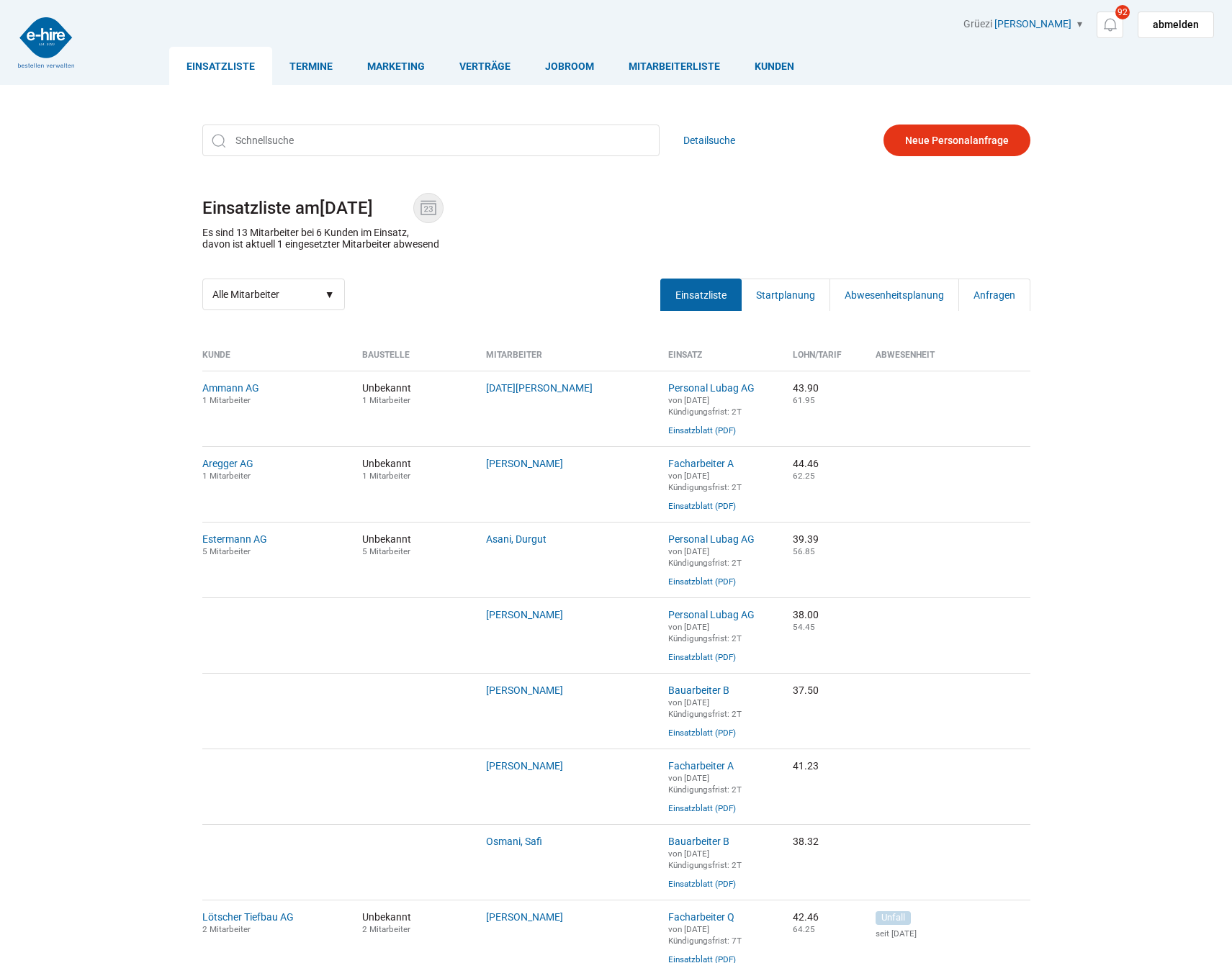
click at [428, 211] on img at bounding box center [428, 207] width 22 height 22
click at [413, 211] on input "08.09.2025" at bounding box center [366, 207] width 94 height 20
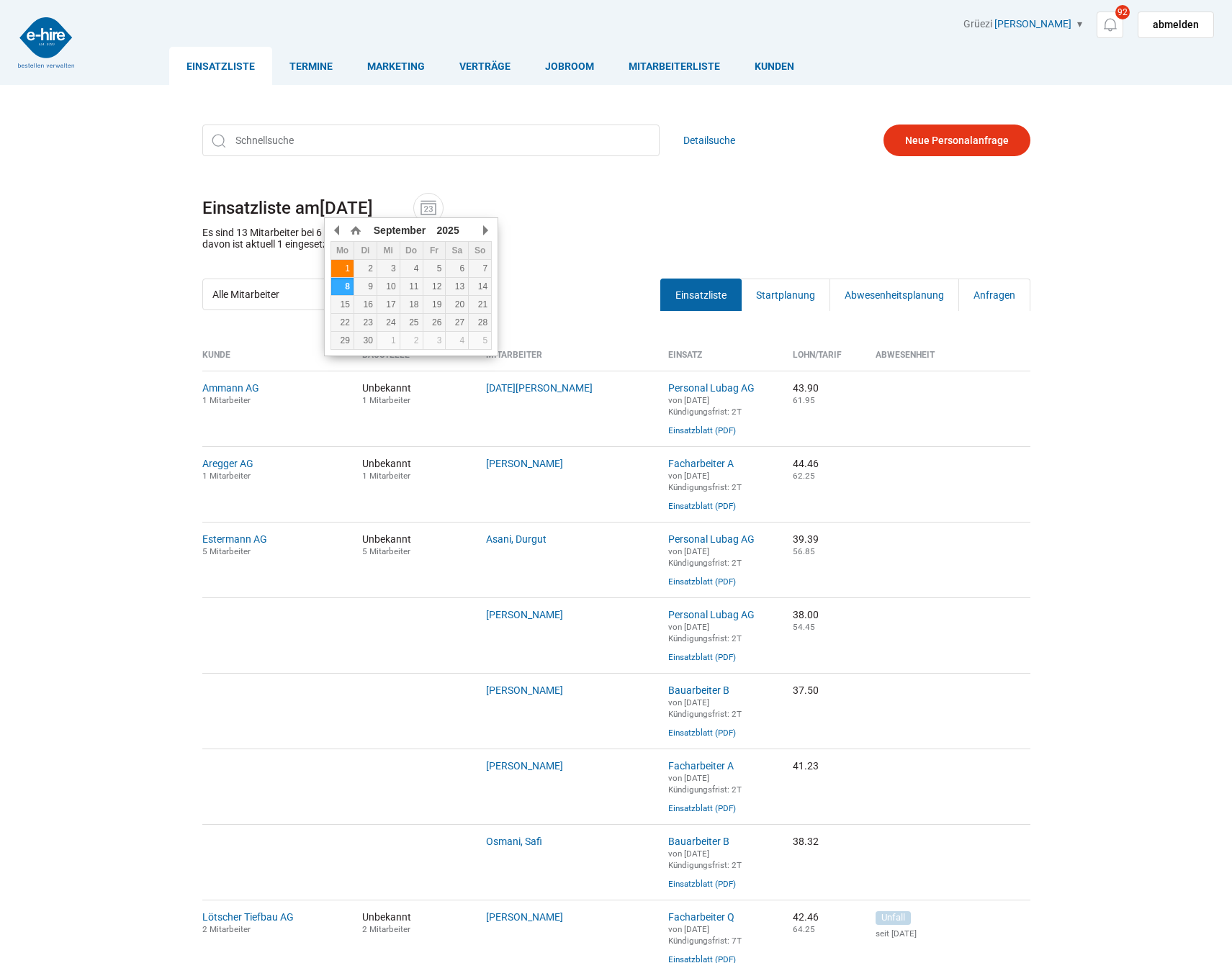
click at [351, 272] on div "1" at bounding box center [342, 268] width 22 height 10
type input "[DATE]"
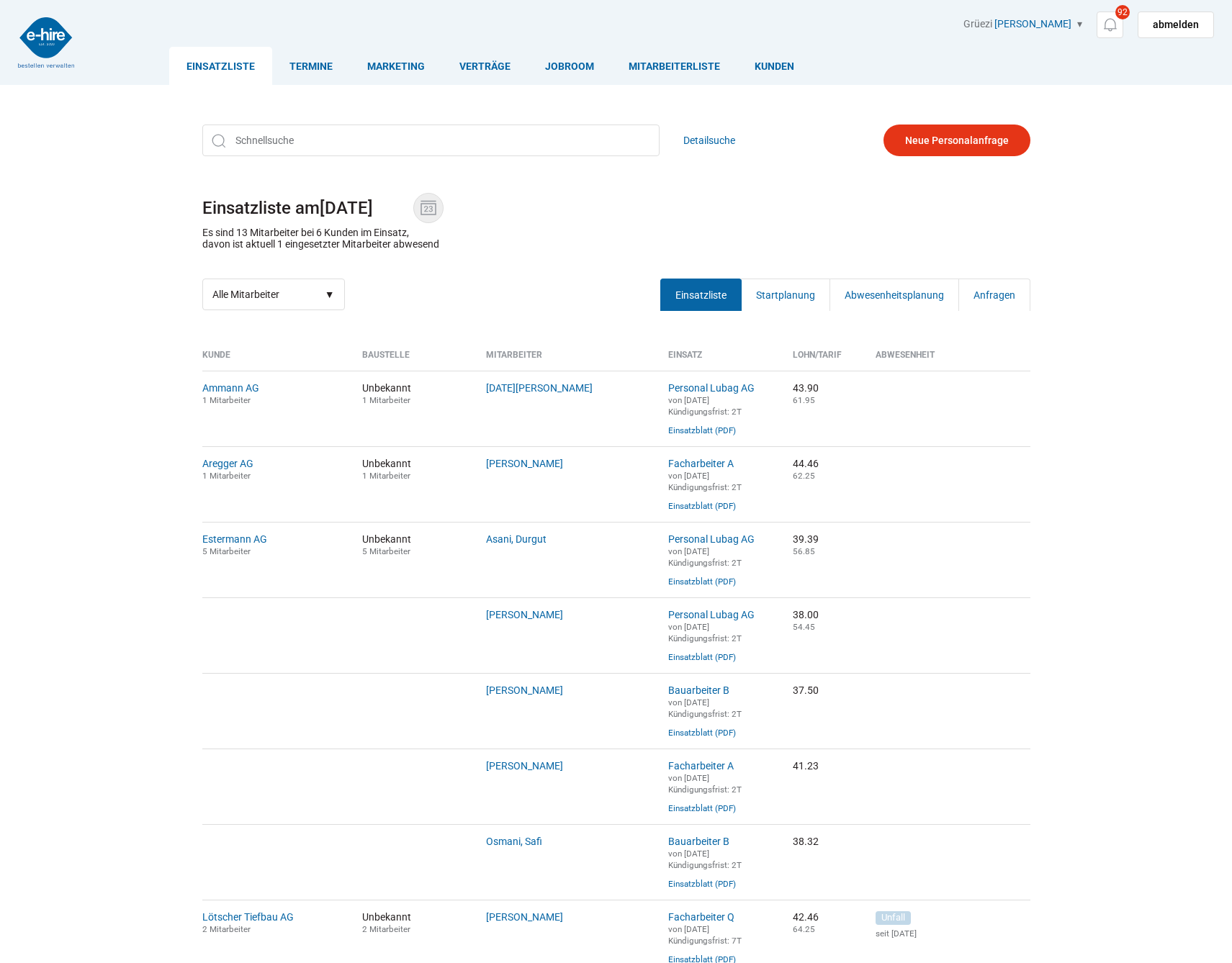
click at [427, 201] on img at bounding box center [428, 207] width 22 height 22
click at [413, 201] on input "[DATE]" at bounding box center [366, 207] width 94 height 20
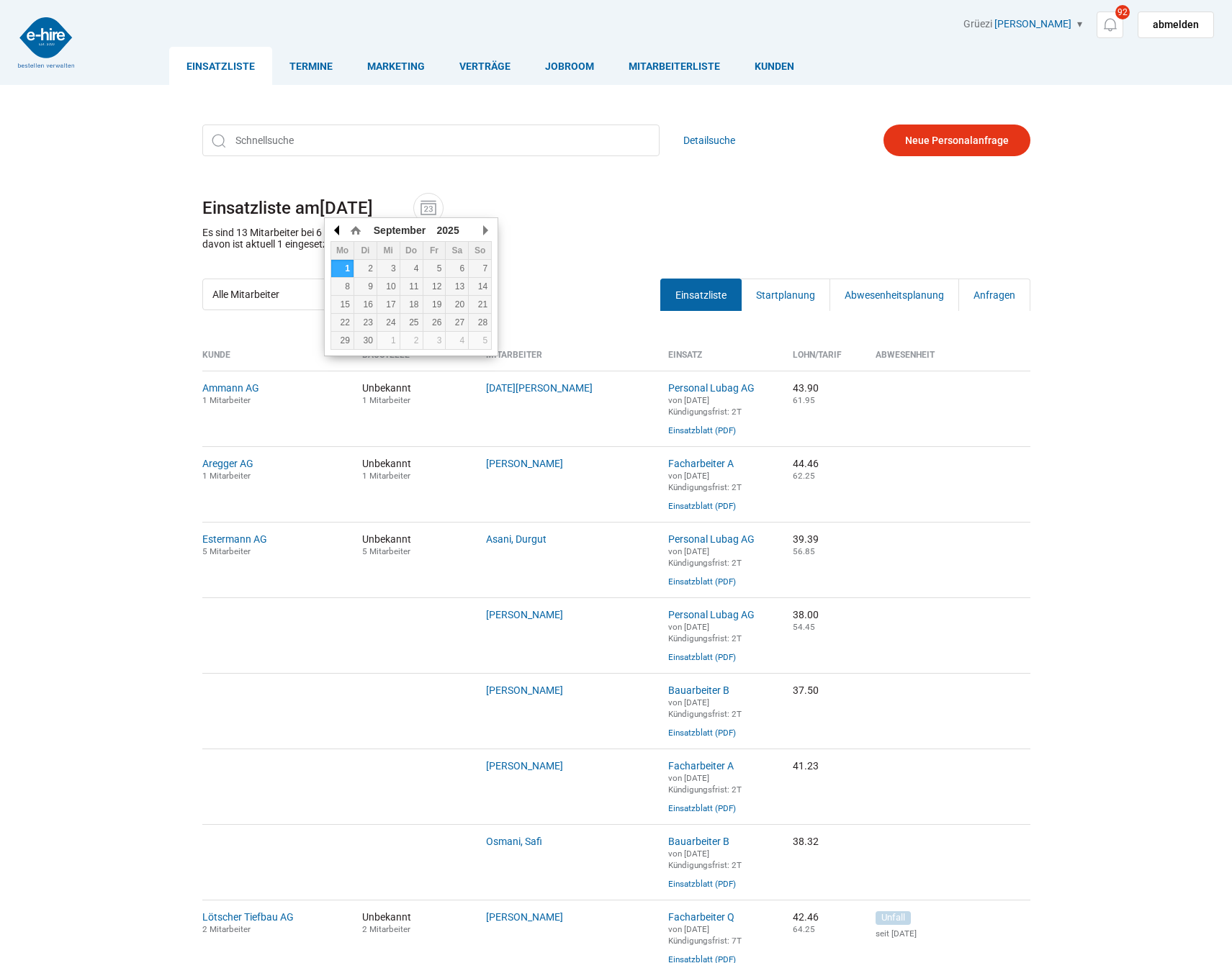
click at [341, 231] on button "button" at bounding box center [337, 230] width 14 height 22
click at [345, 323] on div "18" at bounding box center [342, 322] width 22 height 10
type input "18.08.2025"
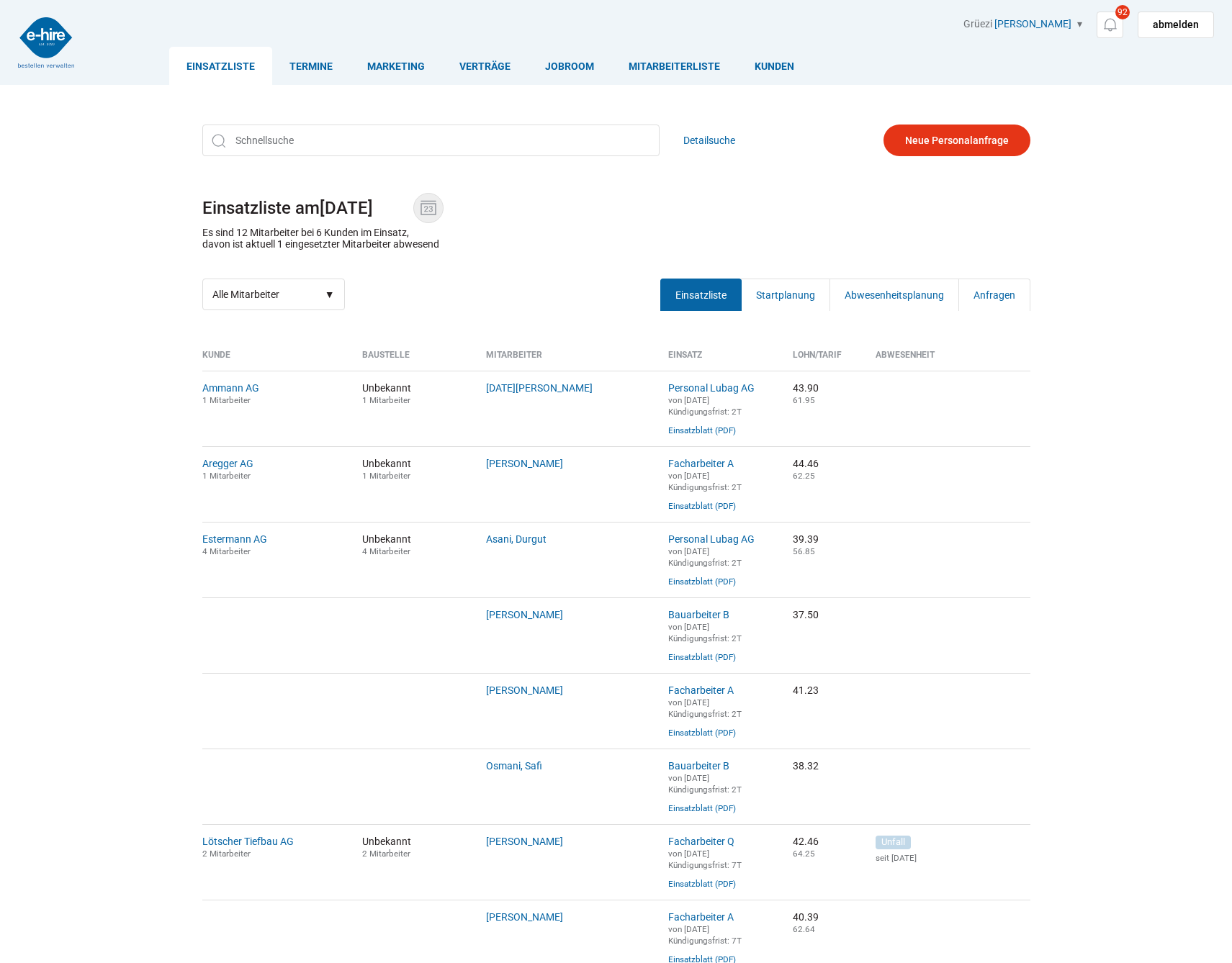
click at [432, 207] on img at bounding box center [428, 207] width 22 height 22
click at [413, 207] on input "18.08.2025" at bounding box center [366, 207] width 94 height 20
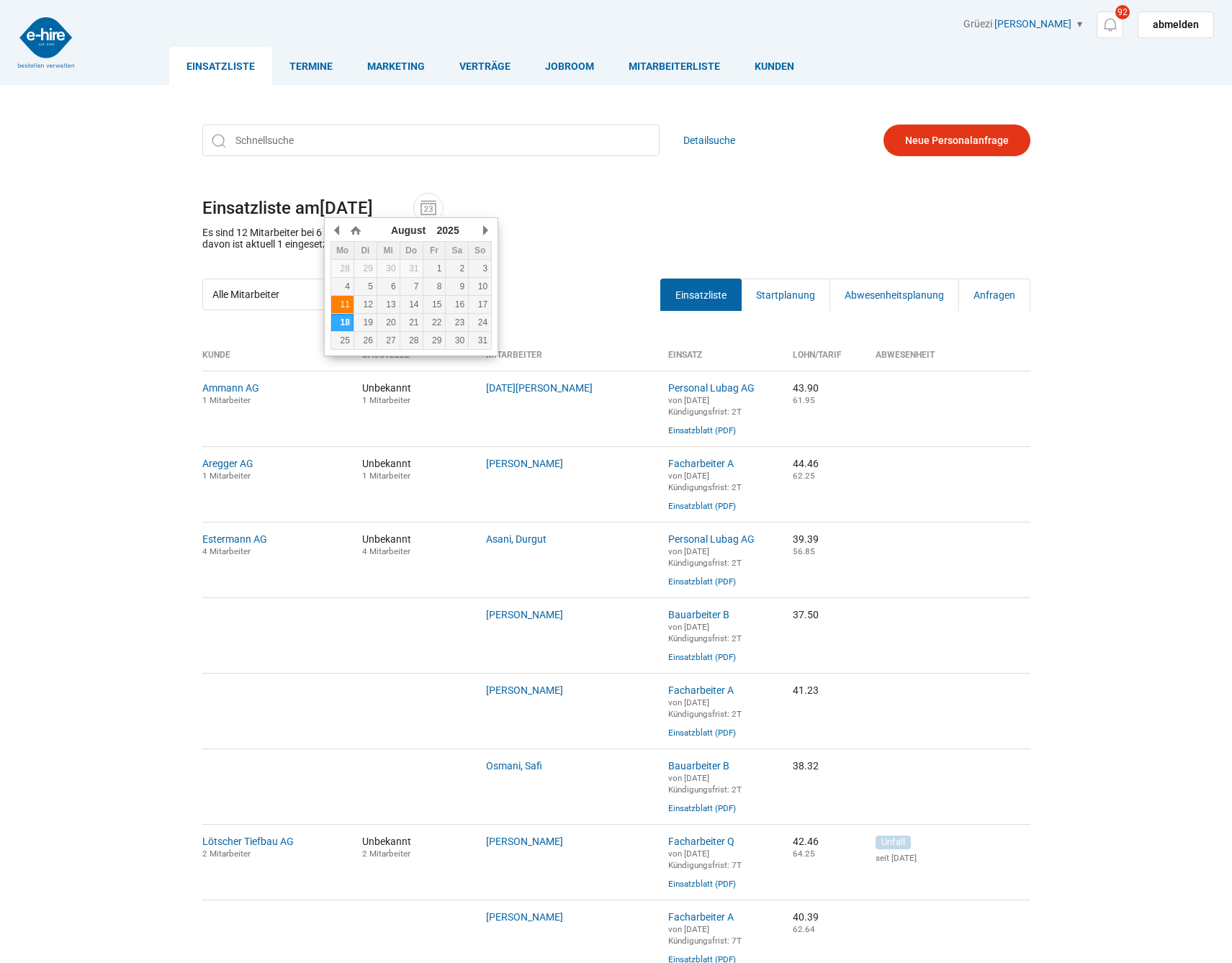
click at [342, 306] on div "11" at bounding box center [342, 304] width 22 height 10
type input "11.08.2025"
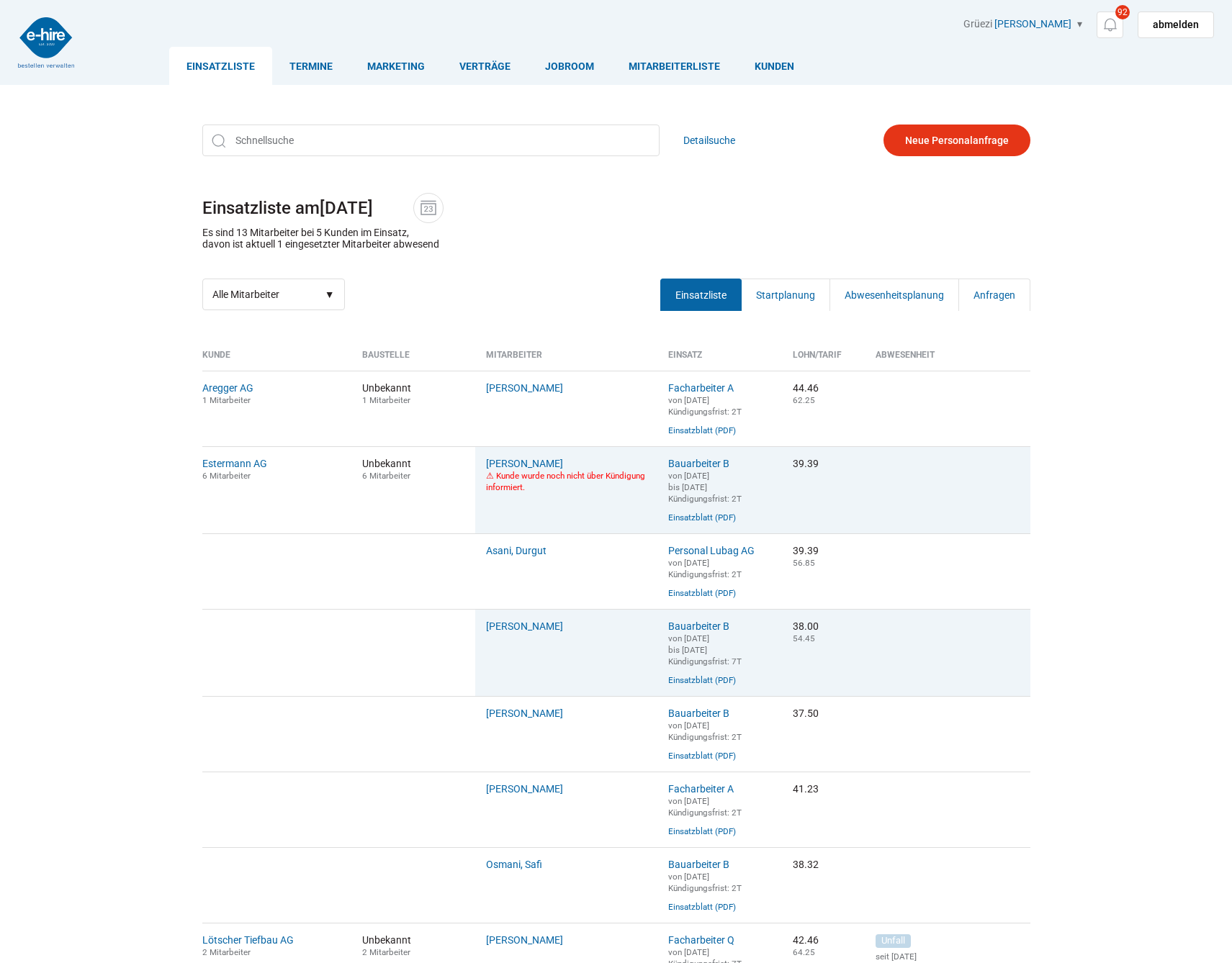
click at [379, 234] on p "Es sind 13 Mitarbeiter bei 5 Kunden im Einsatz, davon ist aktuell 1 eingesetzte…" at bounding box center [321, 238] width 237 height 23
click at [781, 295] on link "Startplanung" at bounding box center [785, 294] width 89 height 32
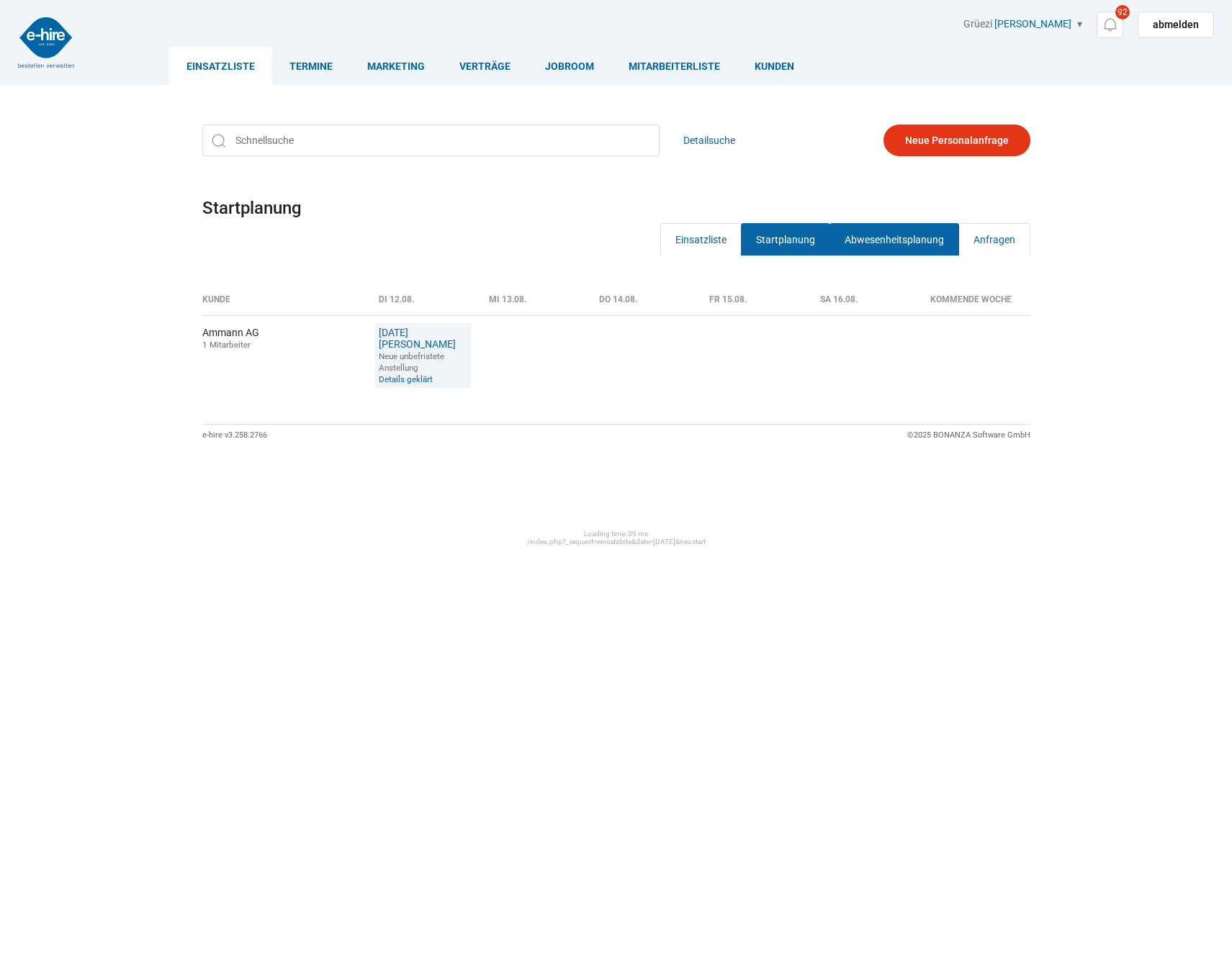
click at [914, 255] on link "Abwesenheitsplanung" at bounding box center [893, 239] width 130 height 32
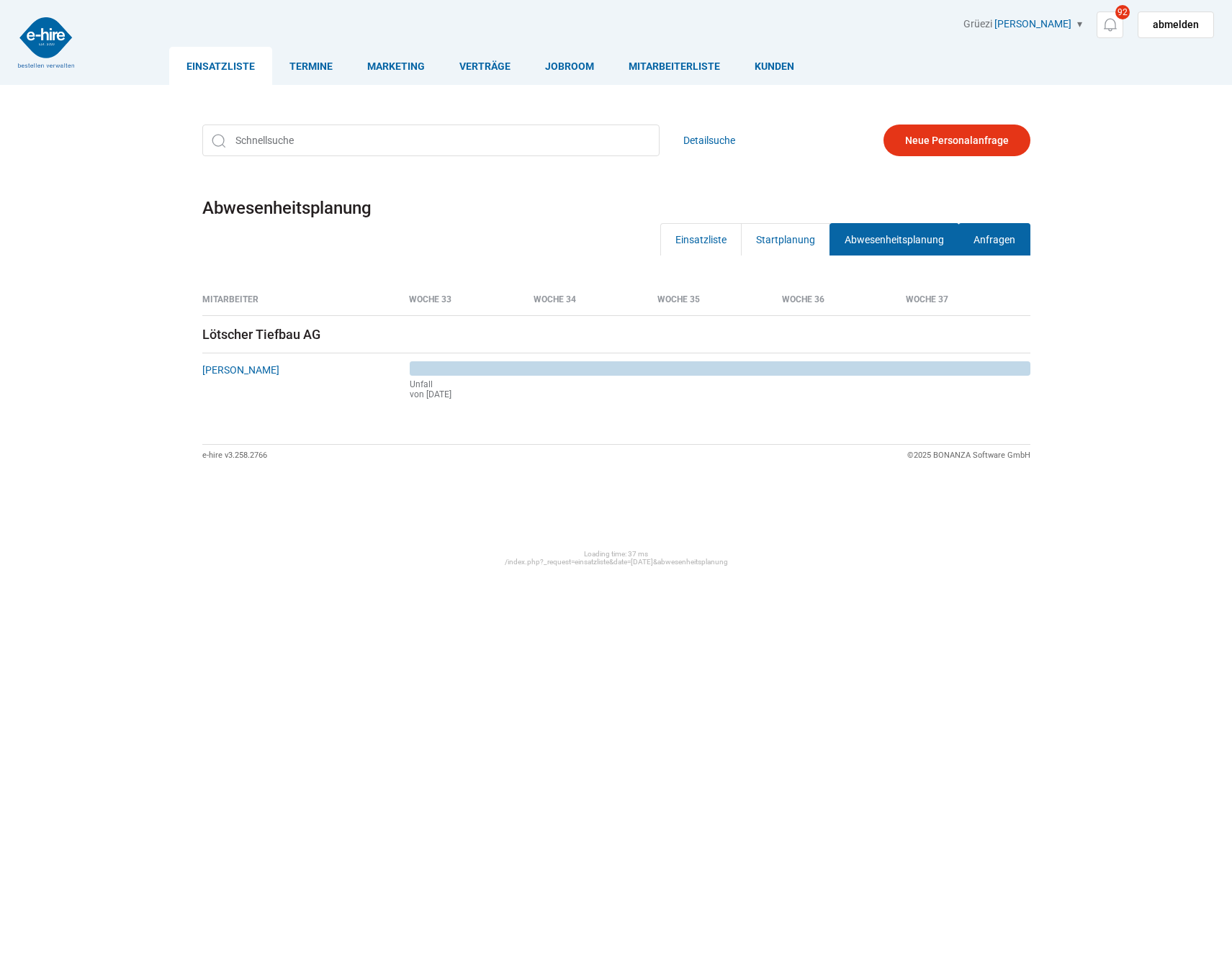
click at [1008, 234] on link "Anfragen" at bounding box center [995, 239] width 72 height 32
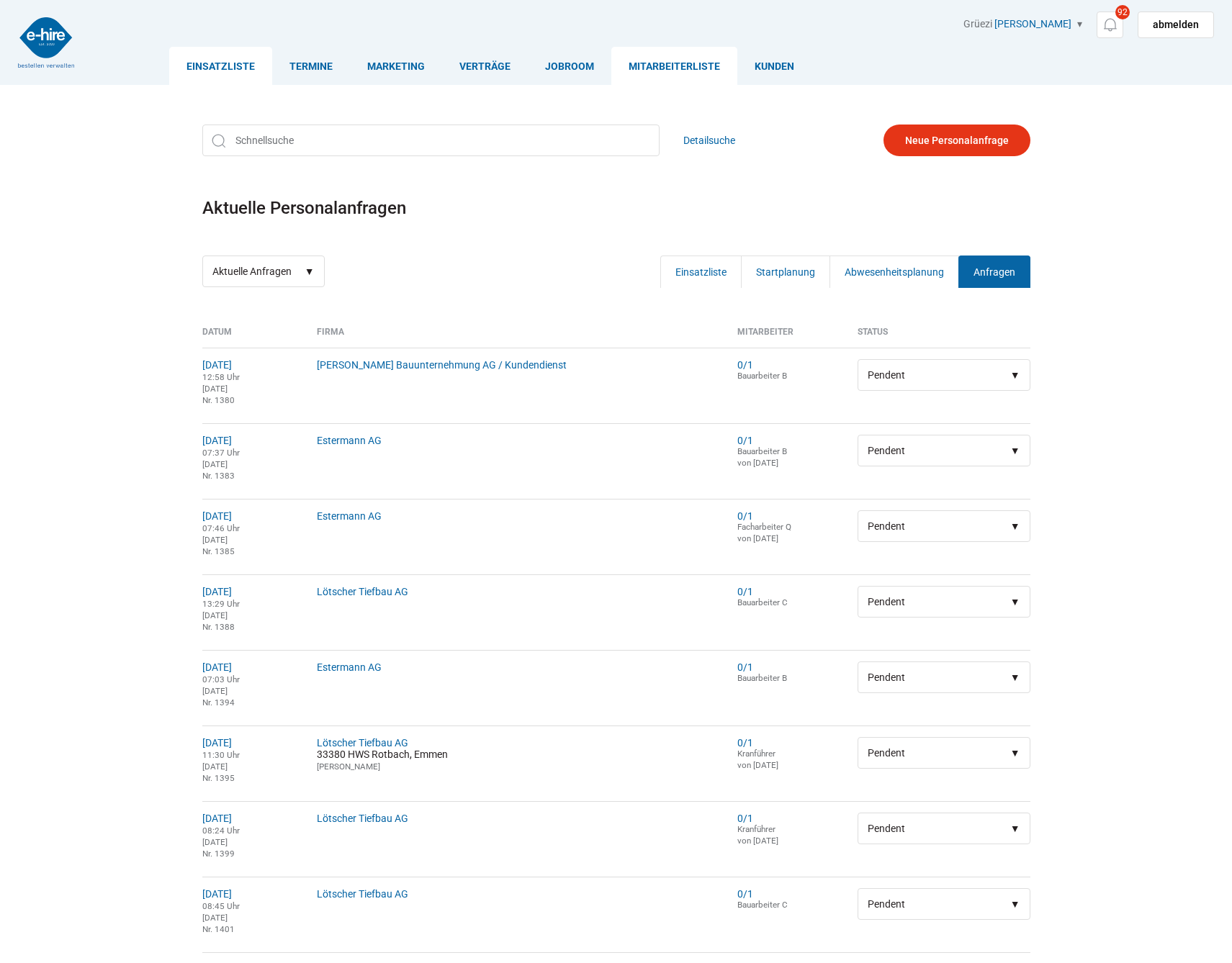
click at [670, 56] on link "Mitarbeiterliste" at bounding box center [674, 65] width 126 height 38
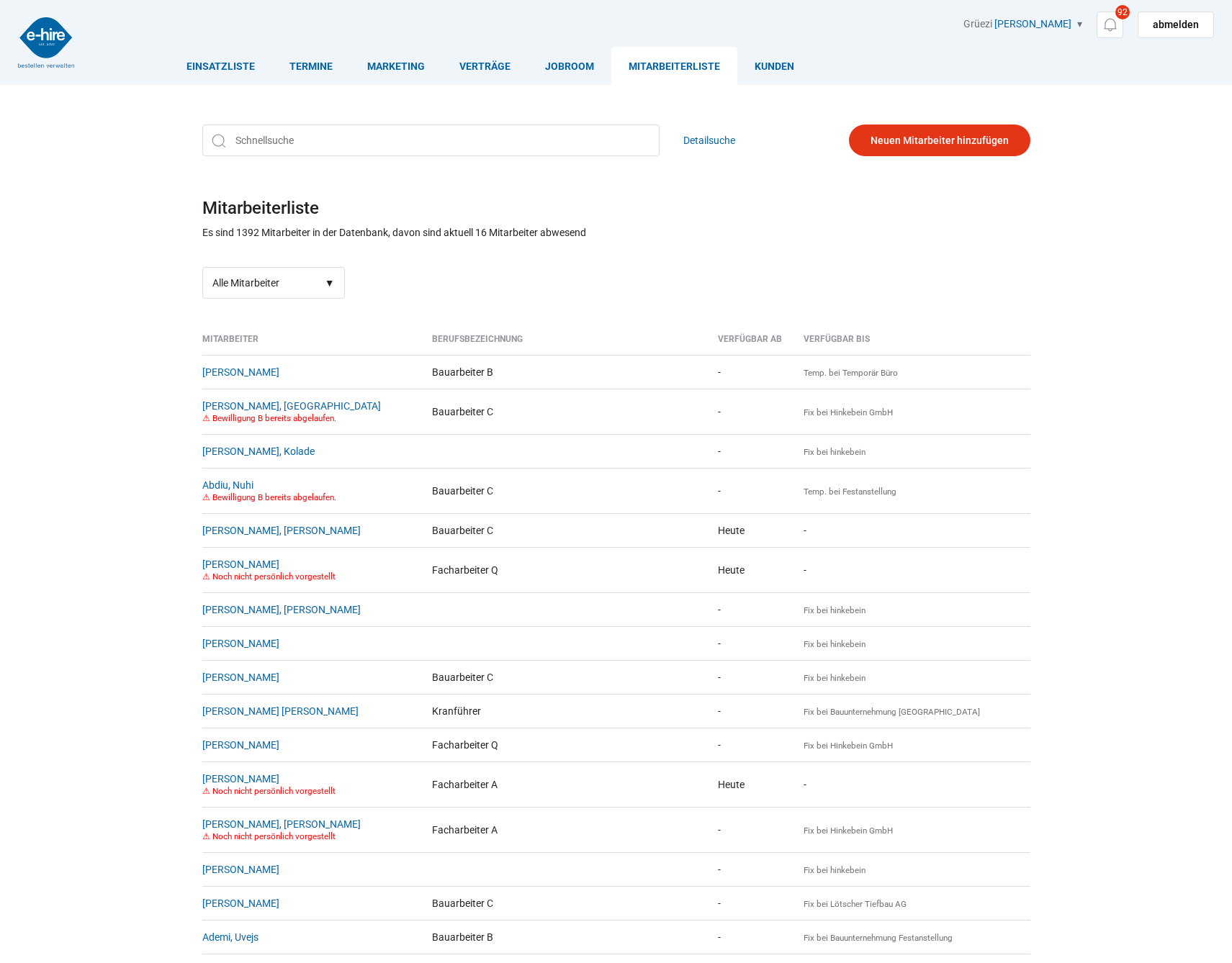
click at [309, 205] on h1 "Mitarbeiterliste" at bounding box center [616, 208] width 828 height 30
click at [756, 52] on link "Kunden" at bounding box center [774, 65] width 74 height 38
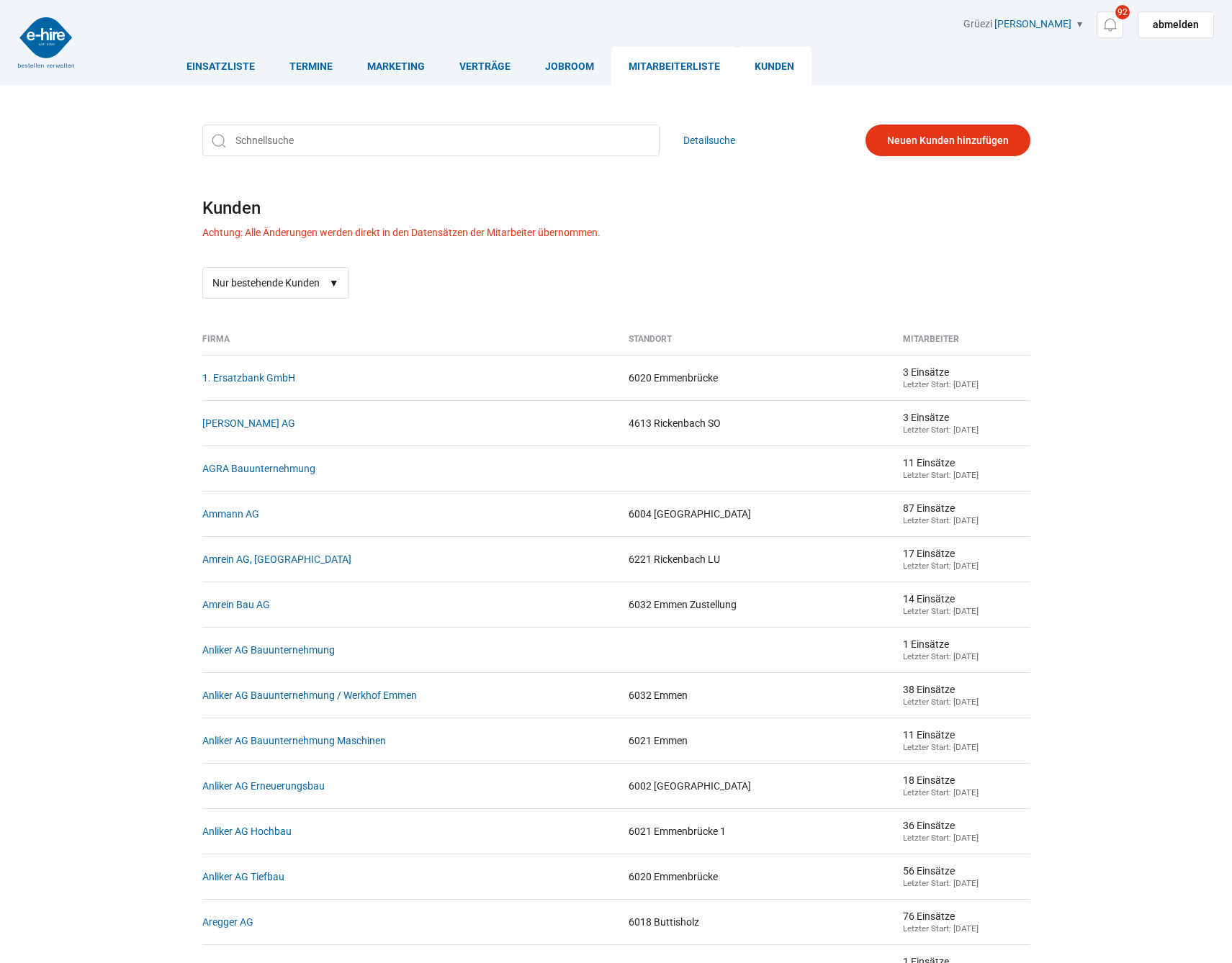
click at [679, 69] on link "Mitarbeiterliste" at bounding box center [674, 65] width 126 height 38
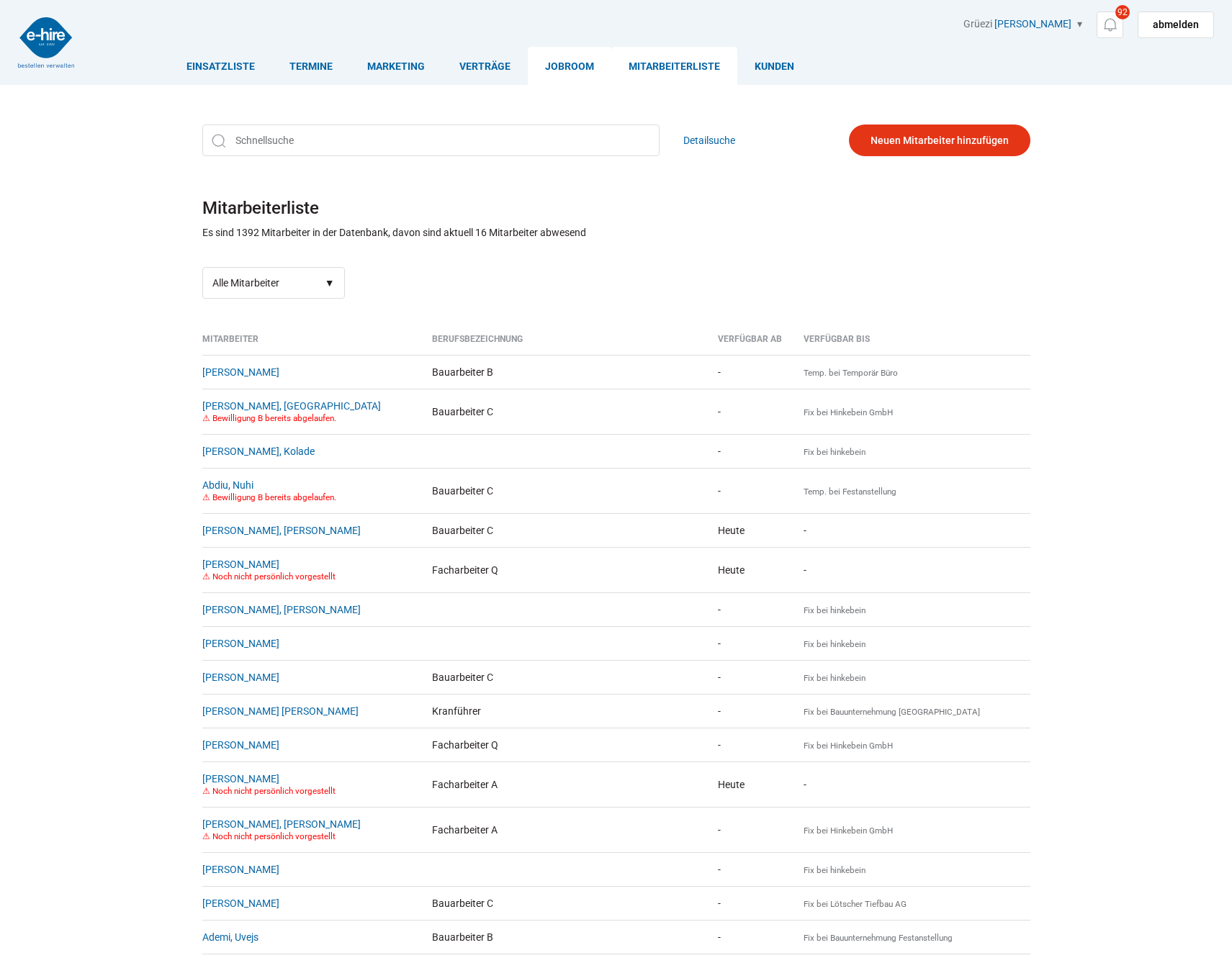
click at [551, 73] on link "Jobroom" at bounding box center [570, 65] width 84 height 38
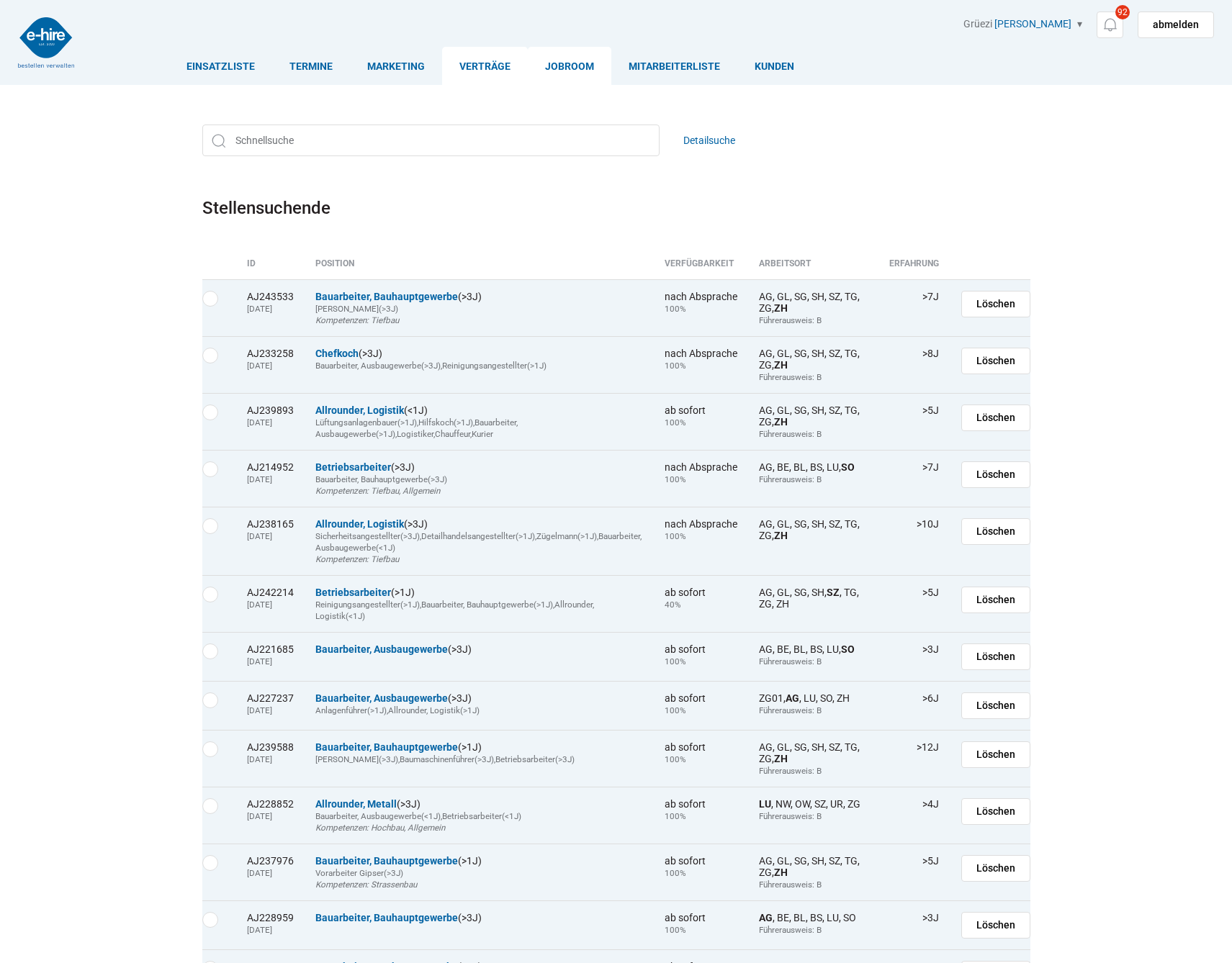
click at [507, 73] on link "Verträge" at bounding box center [485, 65] width 85 height 38
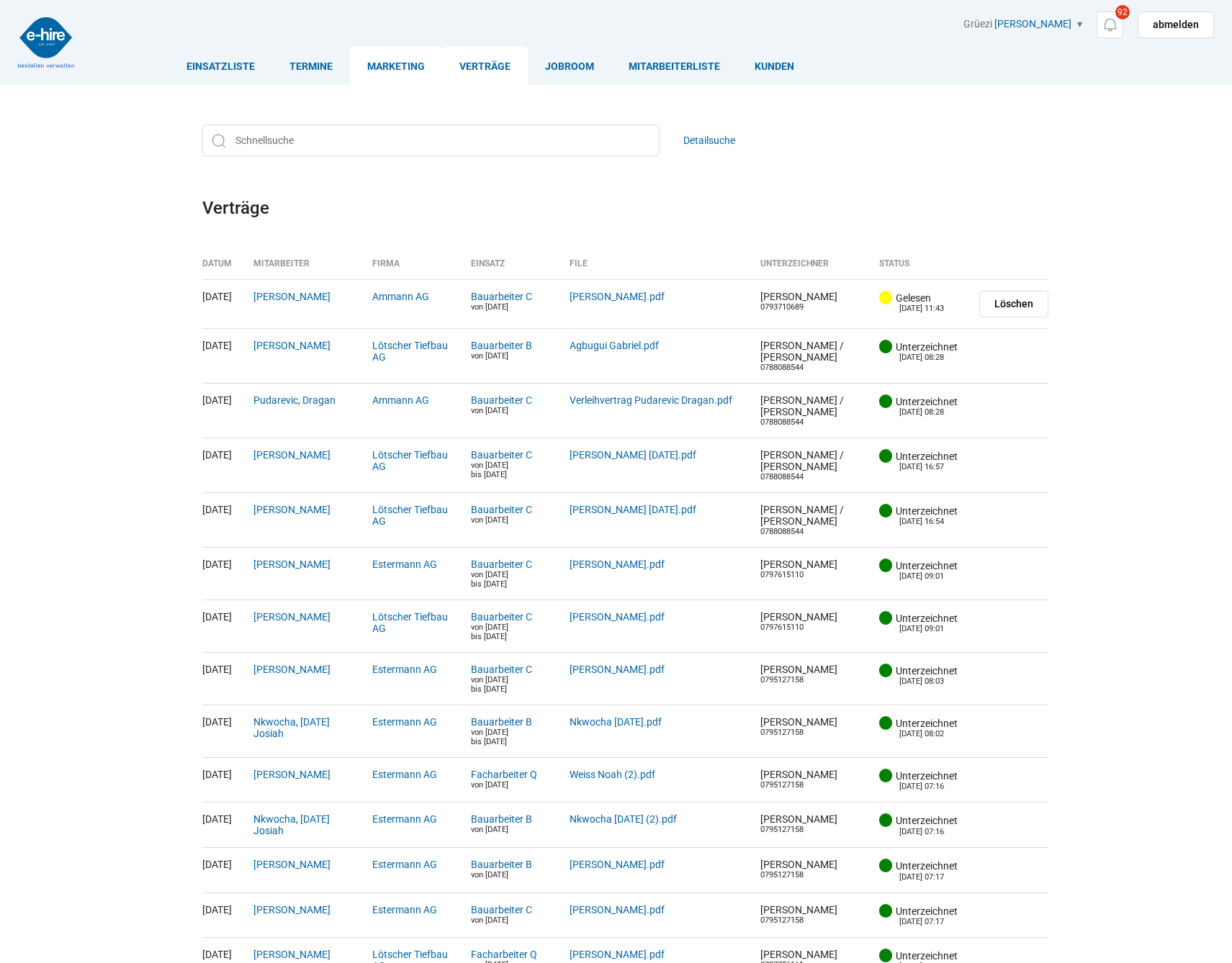
click at [420, 76] on link "Marketing" at bounding box center [395, 65] width 92 height 38
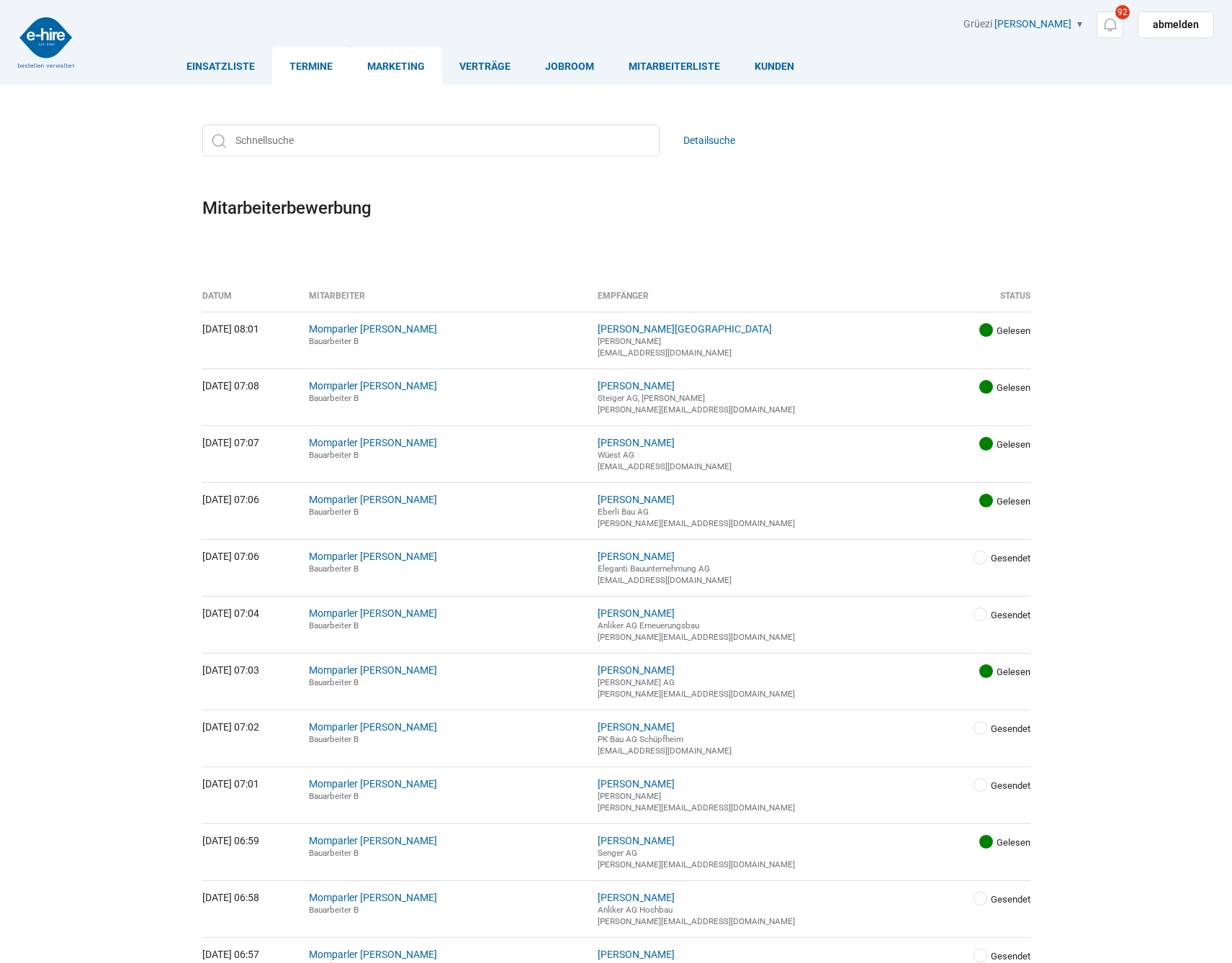
click at [321, 70] on link "Termine" at bounding box center [311, 65] width 78 height 38
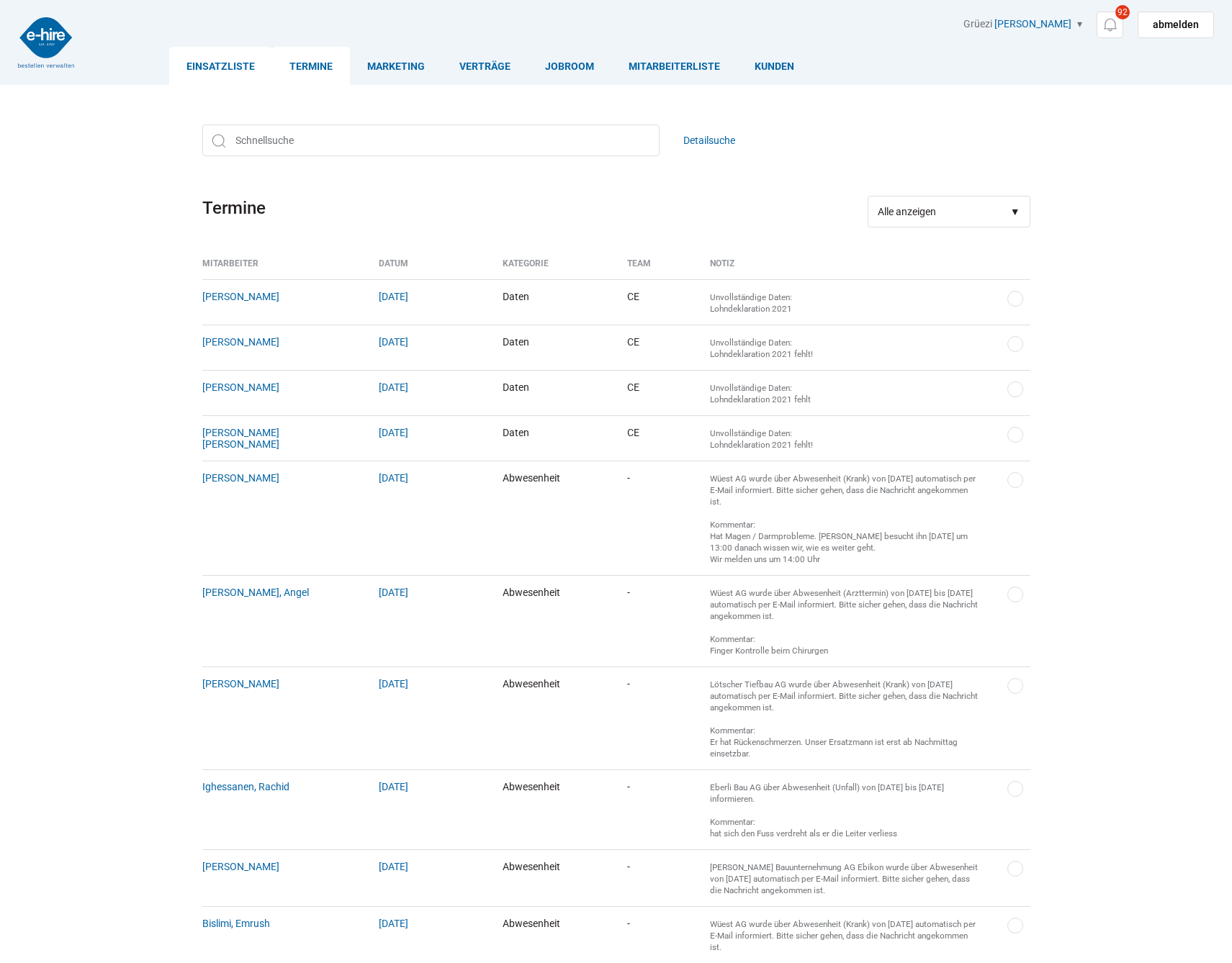
click at [249, 70] on link "Einsatzliste" at bounding box center [220, 65] width 103 height 38
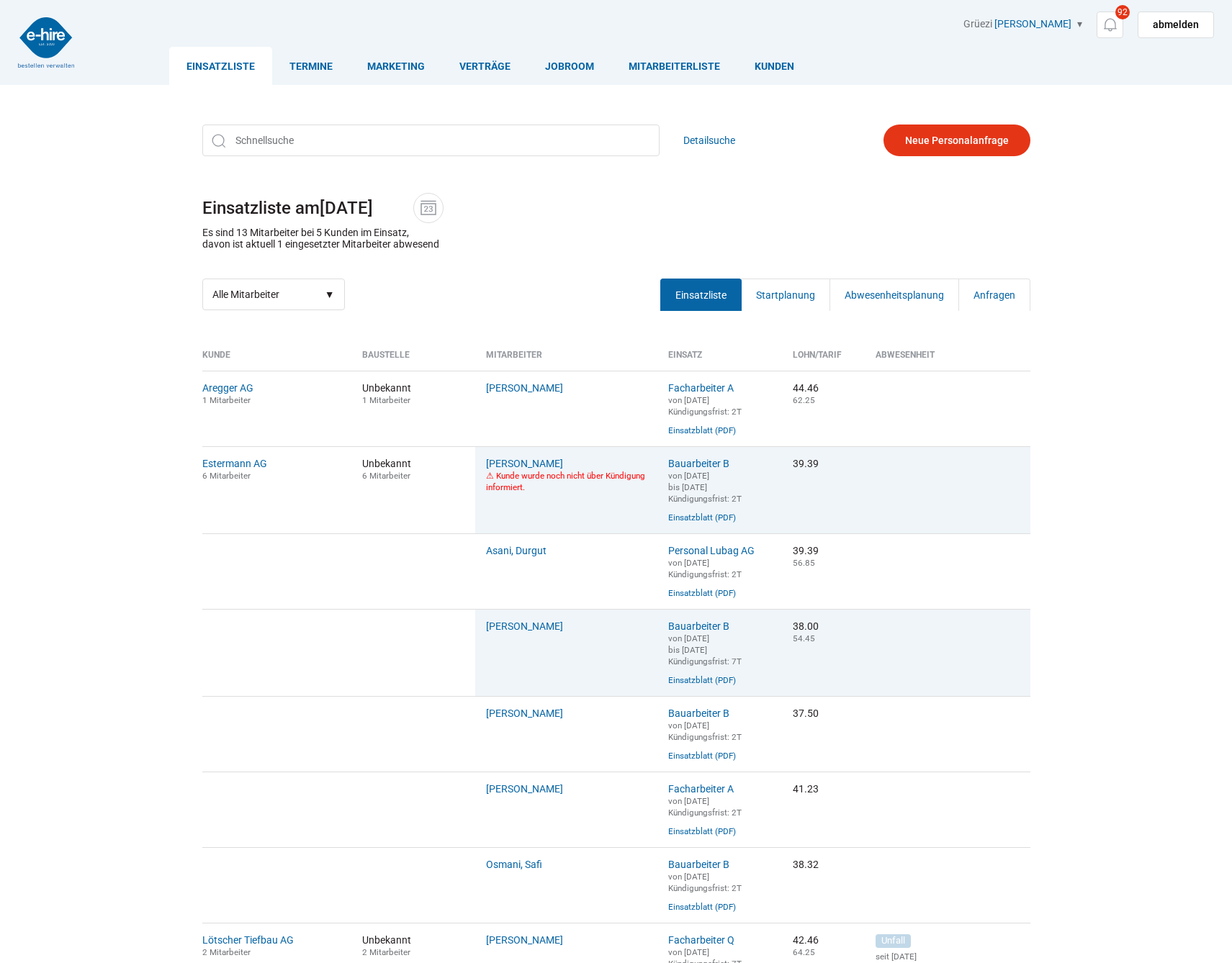
click at [677, 171] on div "Detailsuche Einsatzliste am [DATE] Es sind 13 Mitarbeiter bei 5 Kunden im Einsa…" at bounding box center [616, 217] width 864 height 207
click at [673, 66] on link "Mitarbeiterliste" at bounding box center [674, 65] width 126 height 38
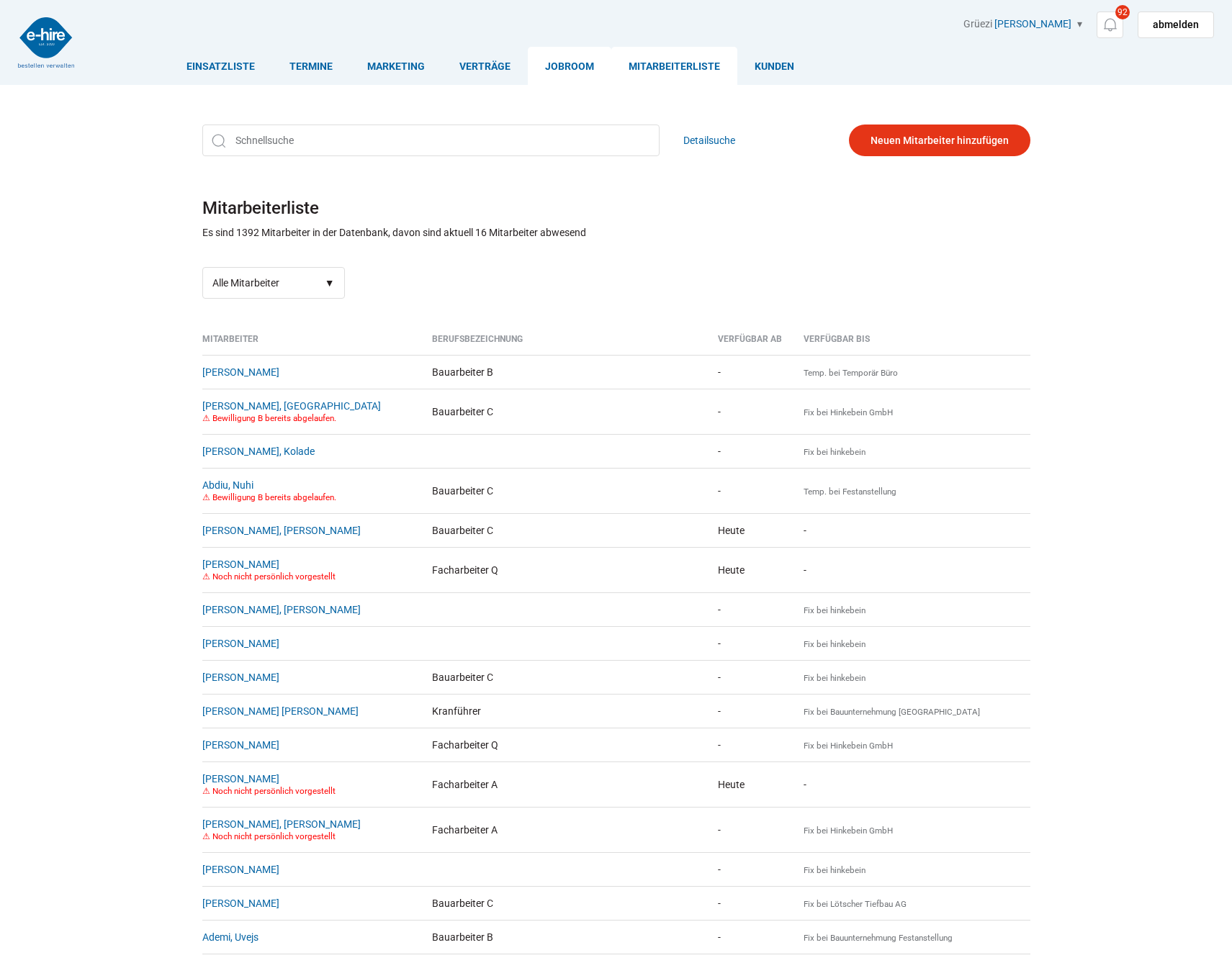
drag, startPoint x: 0, startPoint y: 0, endPoint x: 551, endPoint y: 65, distance: 554.8
click at [551, 65] on link "Jobroom" at bounding box center [570, 65] width 84 height 38
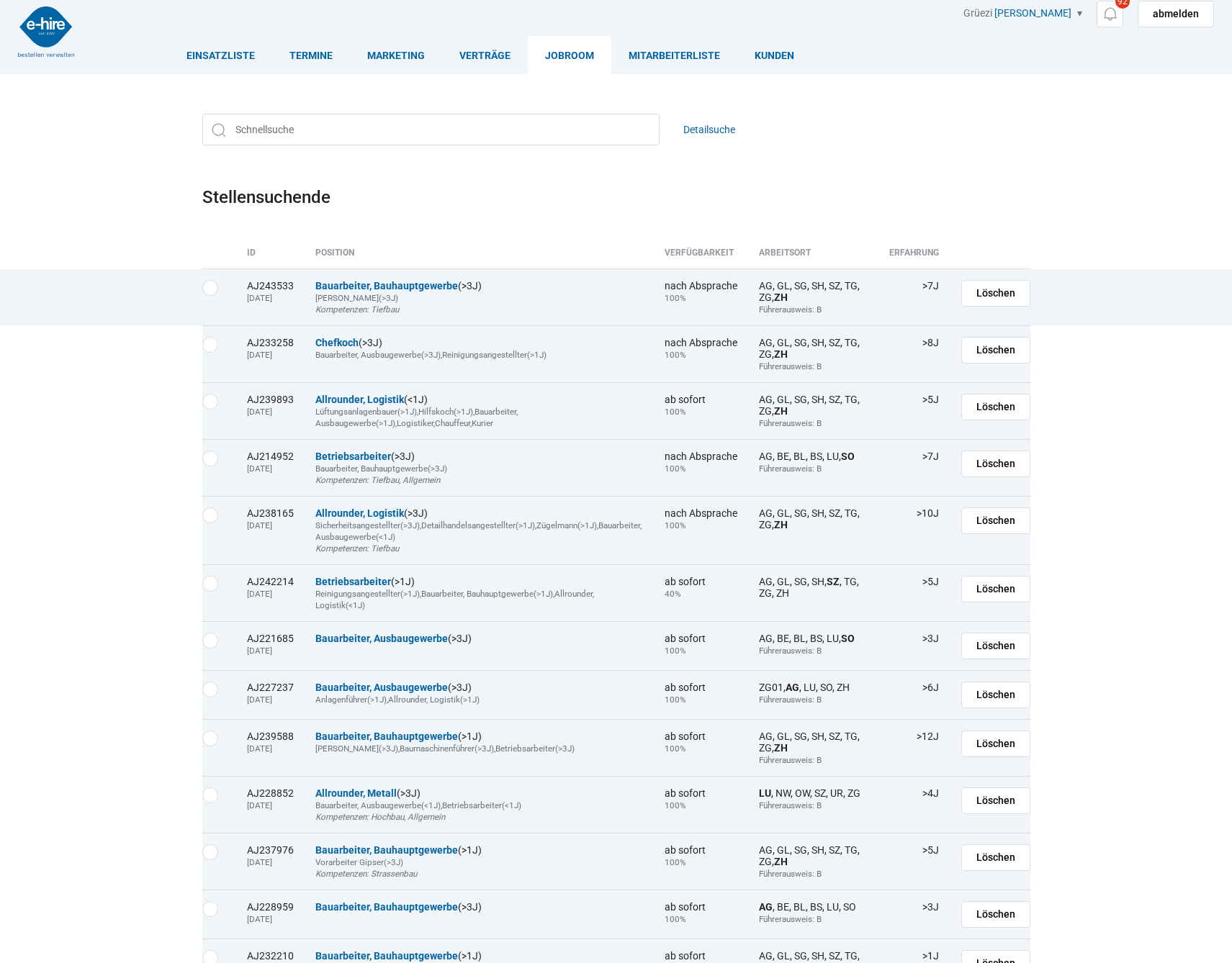
scroll to position [5, 0]
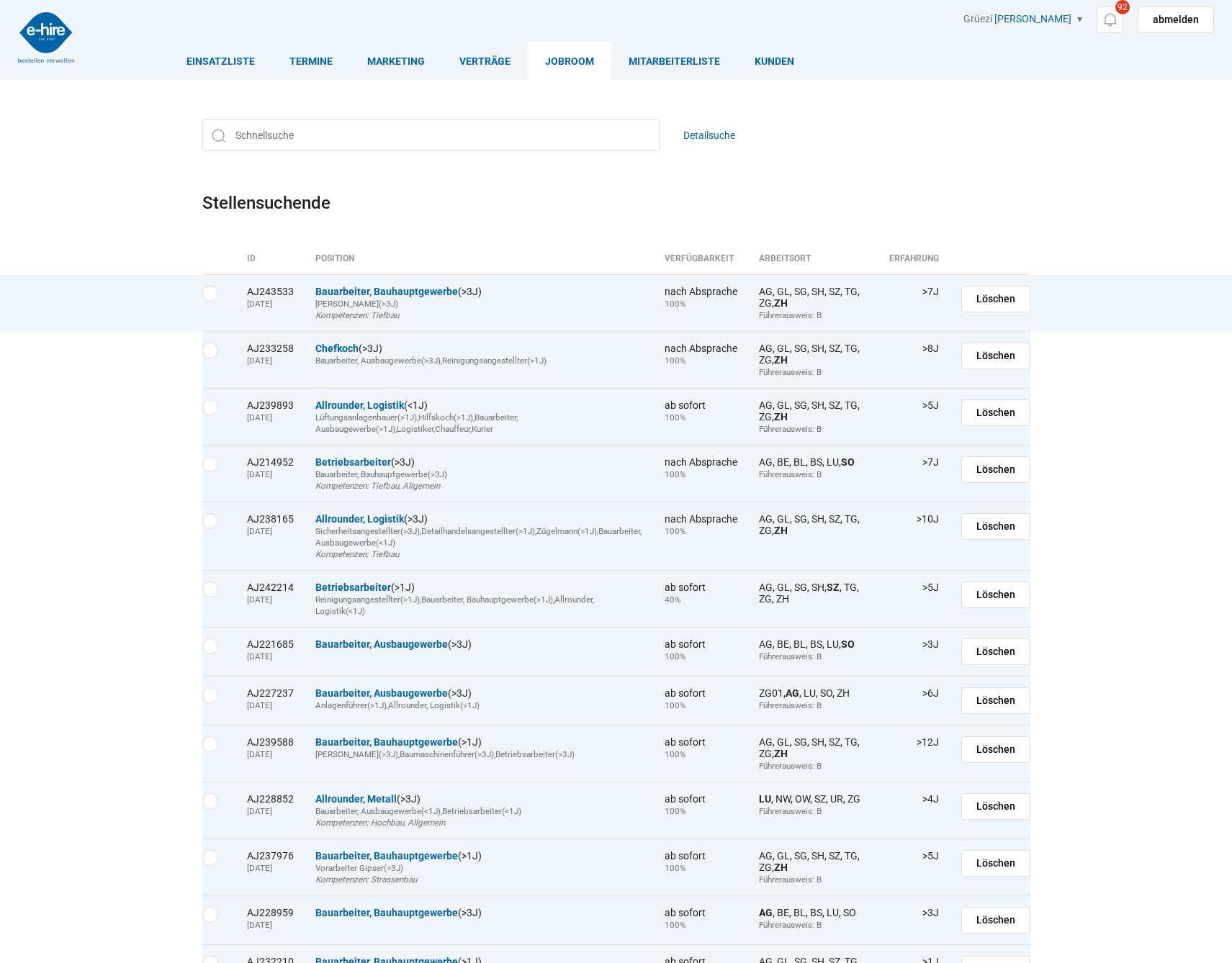
click at [654, 286] on td "nach Absprache 100%" at bounding box center [701, 303] width 94 height 57
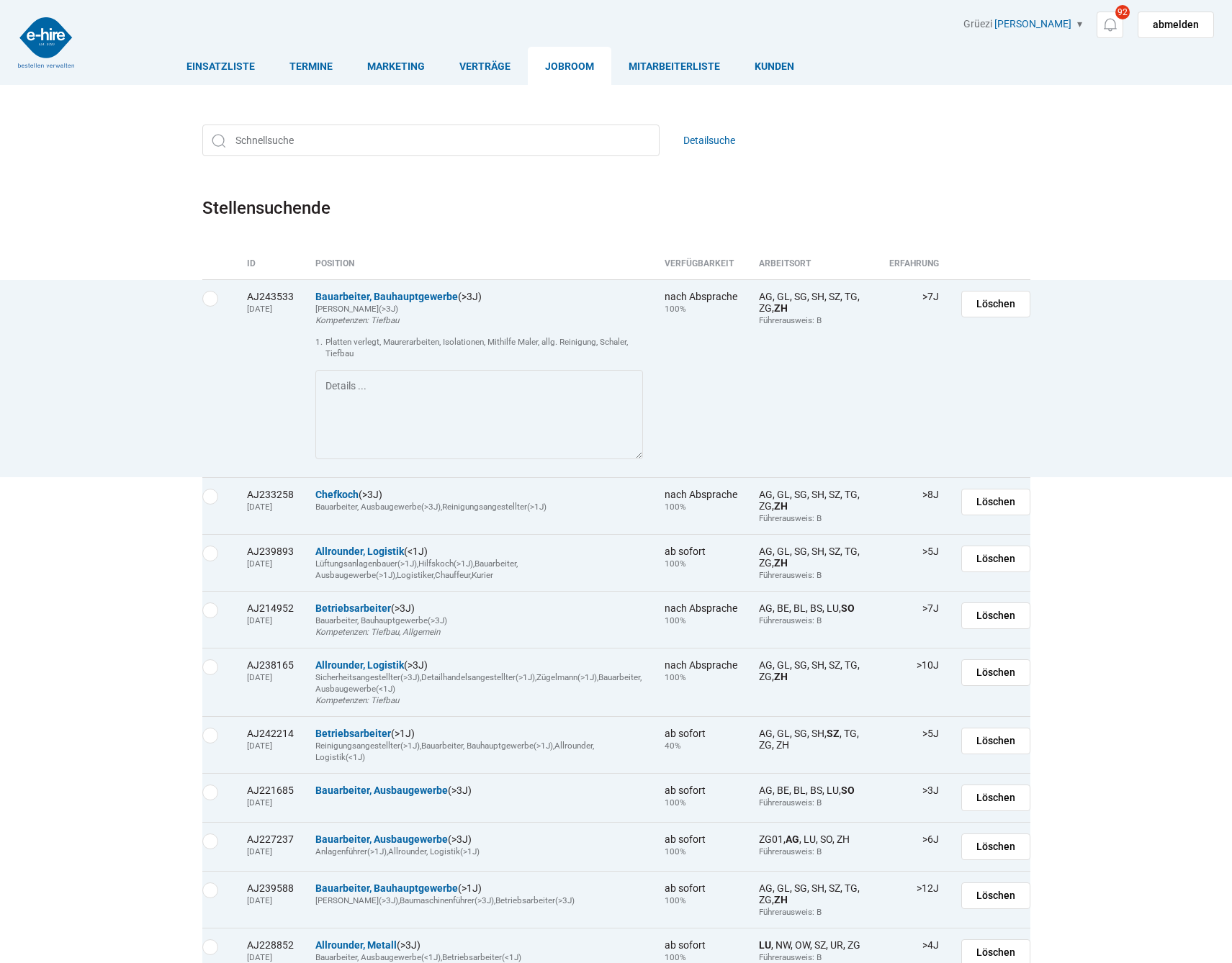
scroll to position [0, 1]
click at [508, 291] on div "Bauarbeiter, Bauhauptgewerbe (>3J)" at bounding box center [479, 296] width 327 height 11
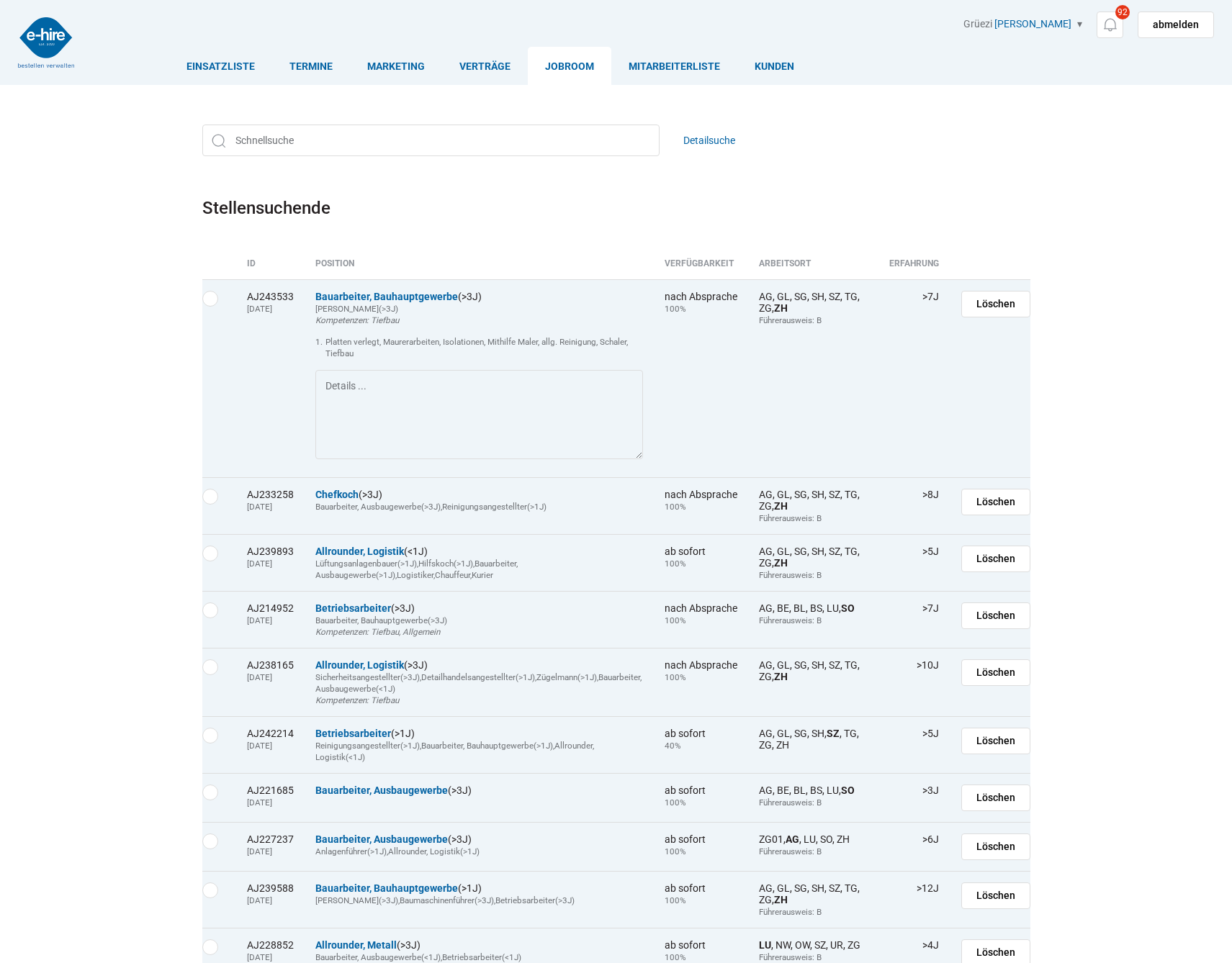
click at [67, 57] on img at bounding box center [46, 42] width 56 height 50
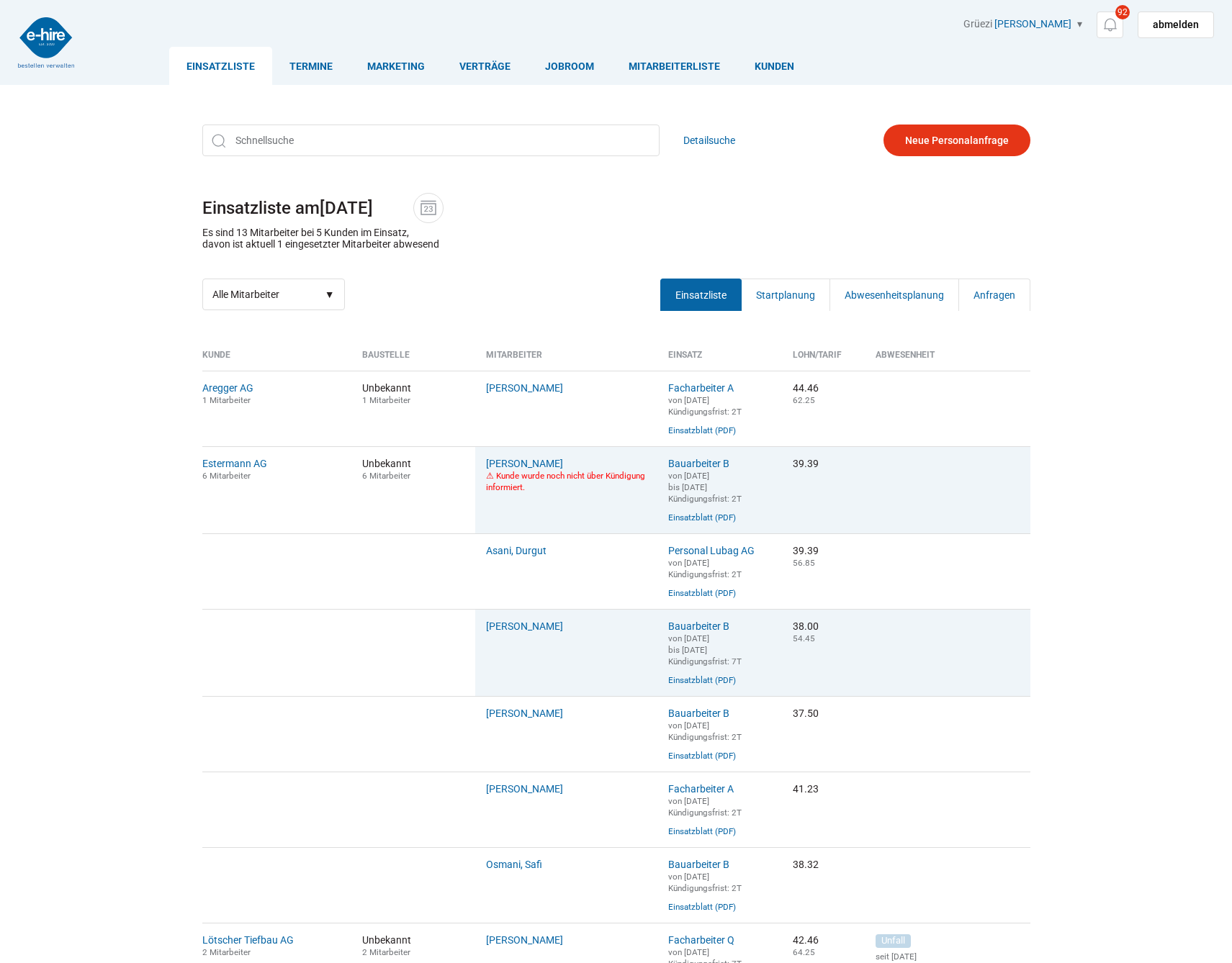
click at [1107, 194] on div "Einsatzliste Termine Marketing Verträge Jobroom Mitarbeiterliste [PERSON_NAME] …" at bounding box center [616, 752] width 1232 height 1504
click at [762, 306] on link "Startplanung" at bounding box center [785, 294] width 89 height 32
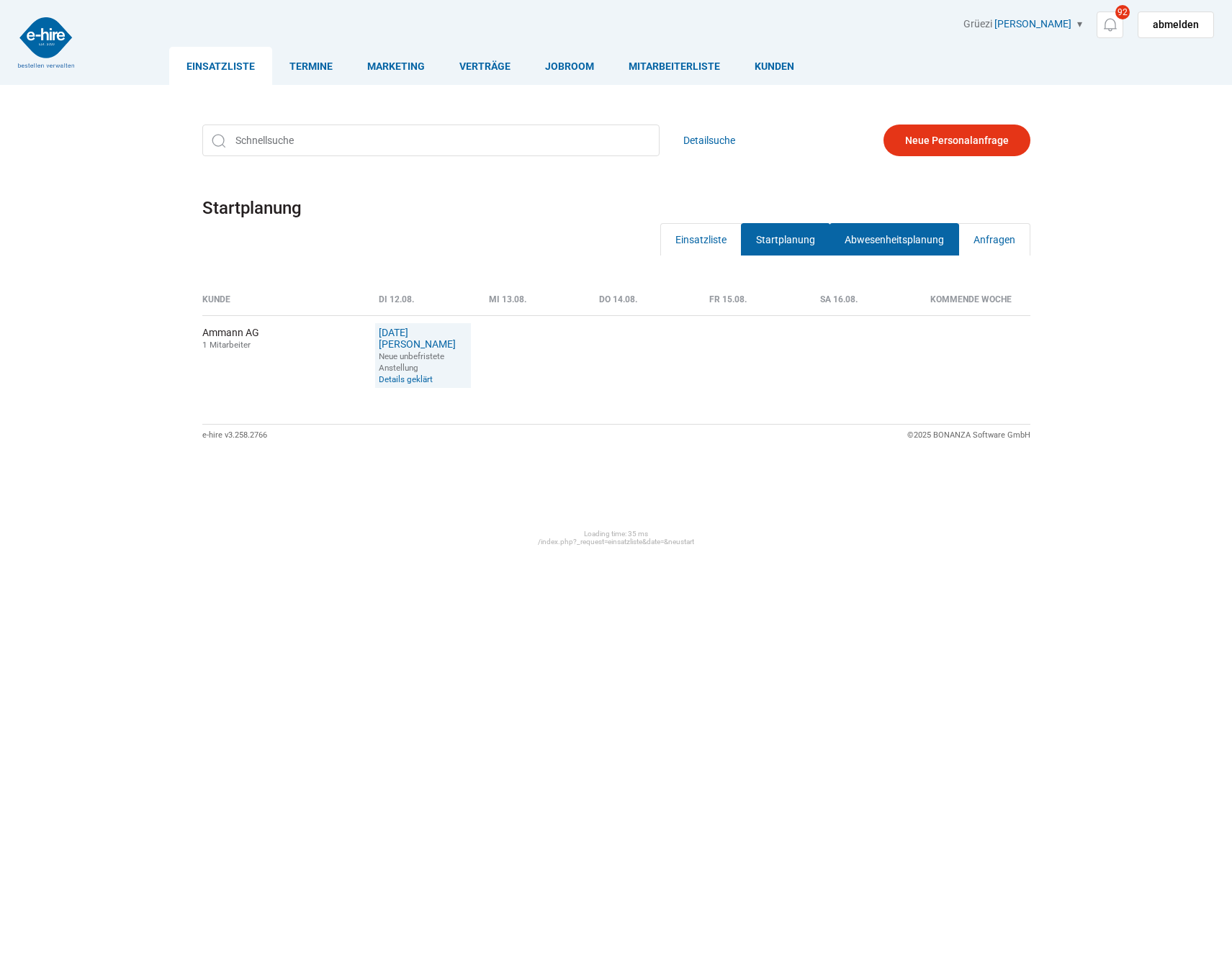
click at [902, 245] on link "Abwesenheitsplanung" at bounding box center [893, 239] width 130 height 32
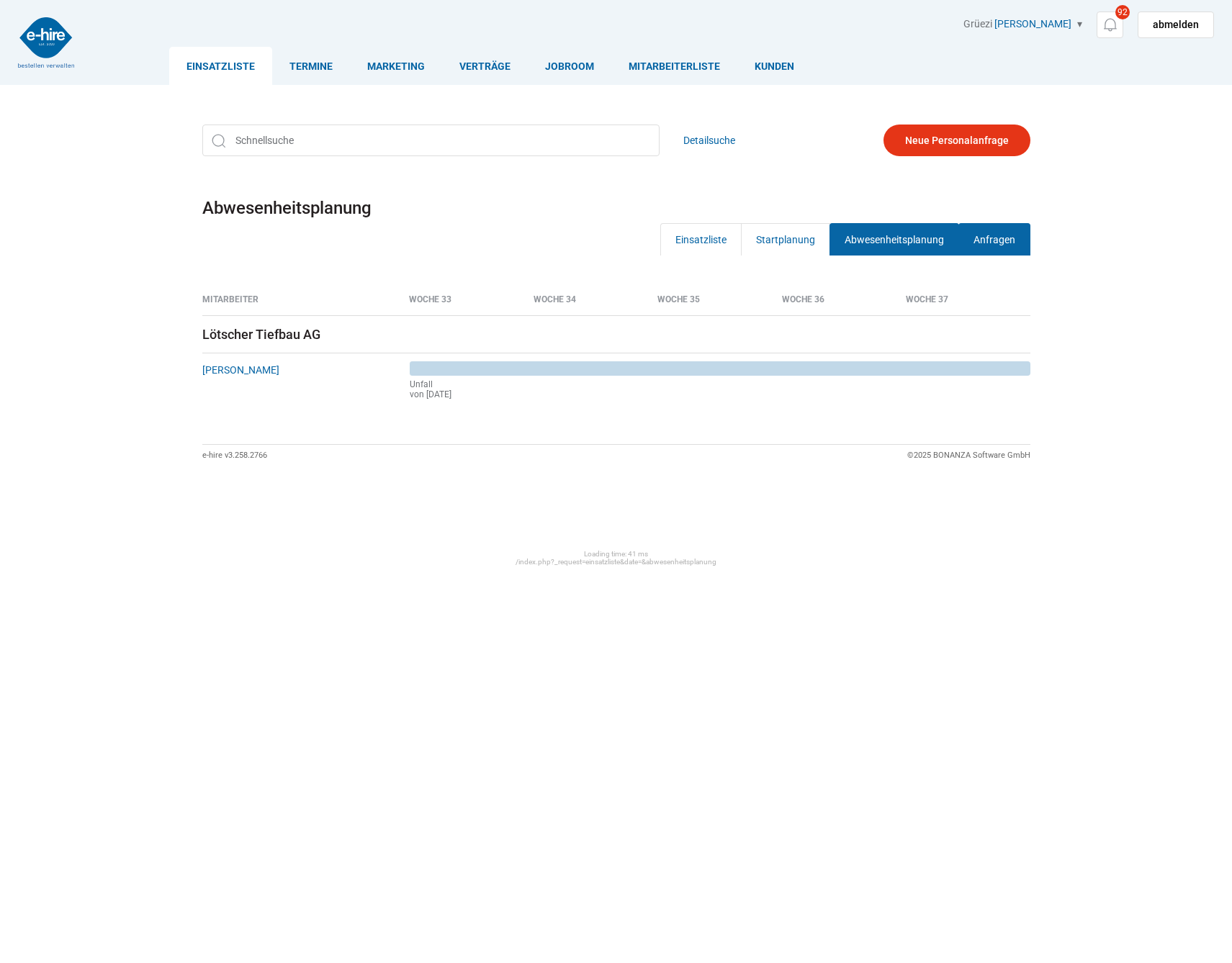
click at [1009, 233] on link "Anfragen" at bounding box center [995, 239] width 72 height 32
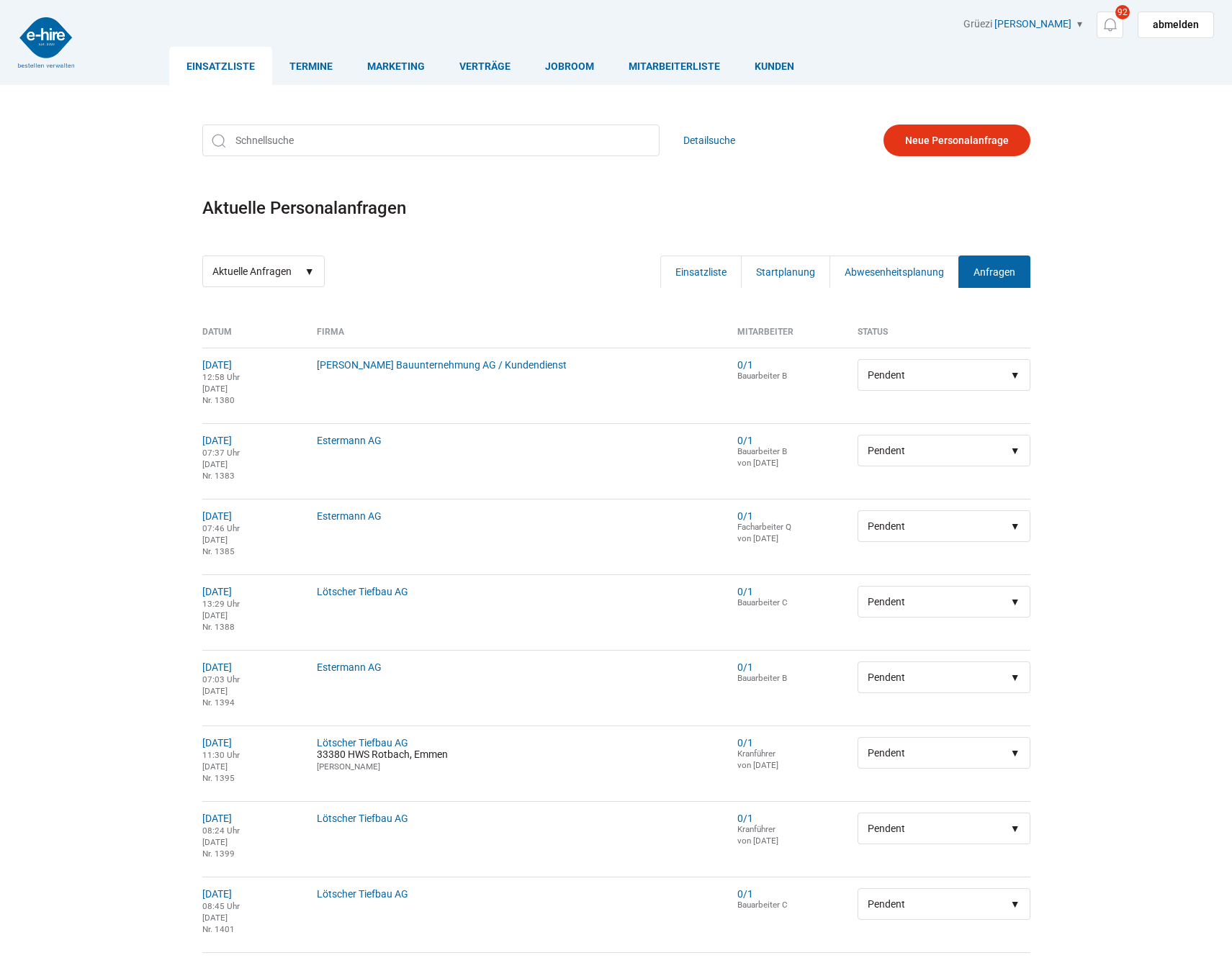
click at [1074, 228] on div "Einsatzliste Termine Marketing Verträge Jobroom Mitarbeiterliste [PERSON_NAME] …" at bounding box center [616, 729] width 1232 height 1458
